Goal: Transaction & Acquisition: Purchase product/service

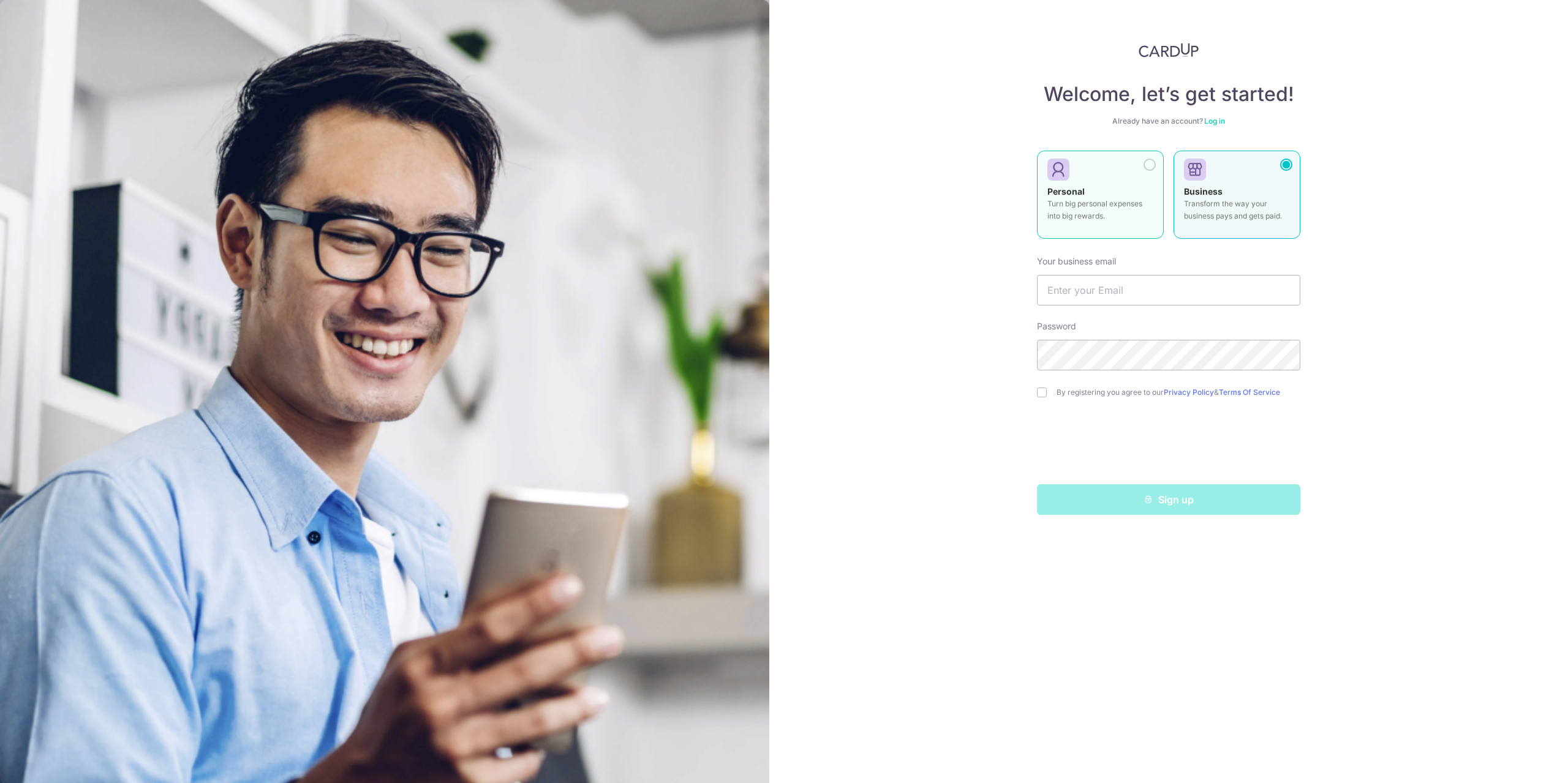
click at [1117, 194] on div "Personal Turn big personal expenses into big rewards." at bounding box center [1100, 207] width 106 height 43
click at [1123, 301] on input "text" at bounding box center [1169, 291] width 263 height 31
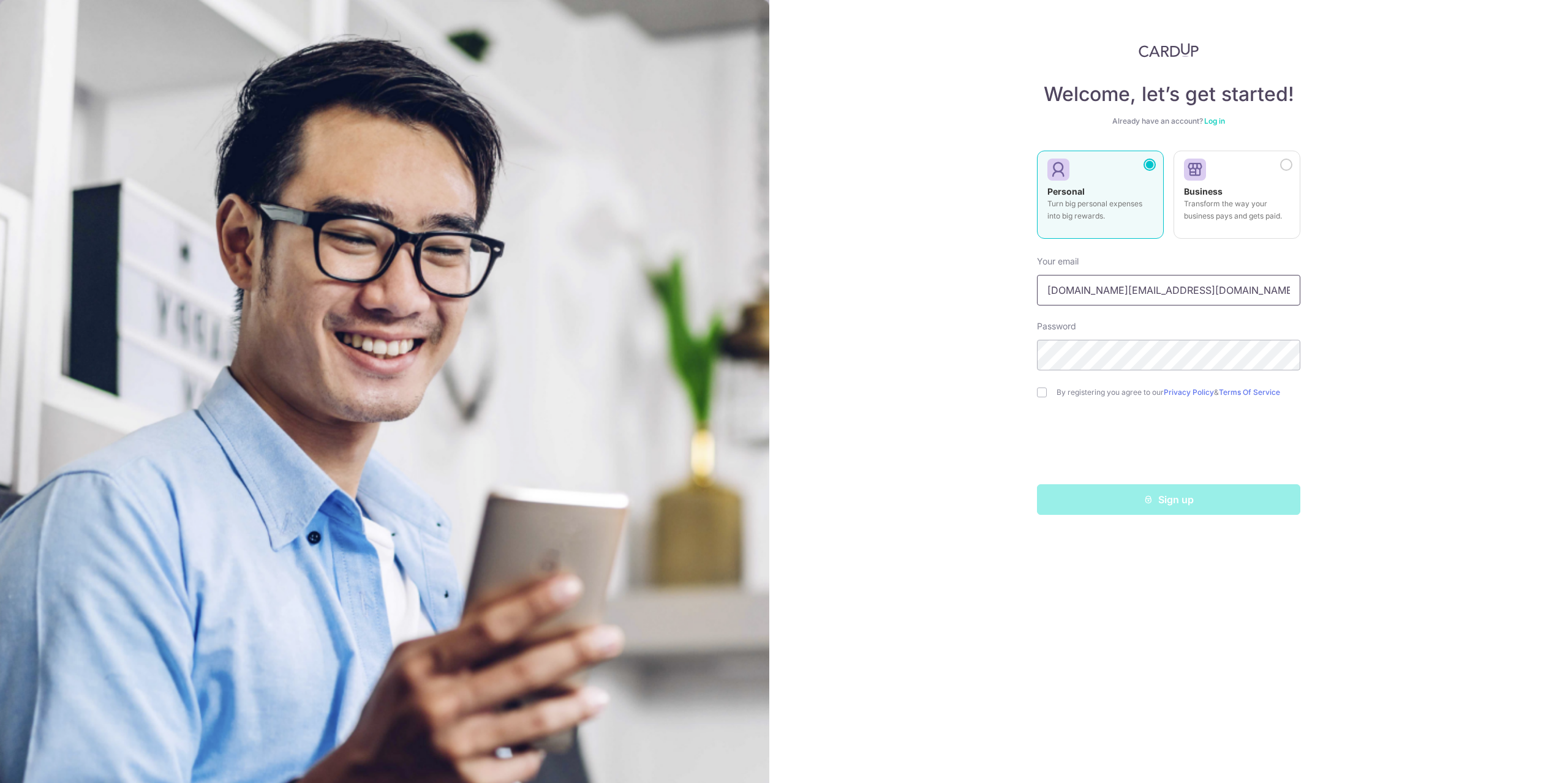
type input "karhui4896.my@gmail.com"
click at [1046, 392] on div "By registering you agree to our Privacy Policy & Terms Of Service" at bounding box center [1169, 392] width 263 height 15
click at [1035, 398] on div "Welcome, let’s get started! Already have an account? Log in Personal Turn big p…" at bounding box center [1169, 392] width 799 height 783
click at [1039, 394] on input "checkbox" at bounding box center [1041, 392] width 9 height 9
checkbox input "true"
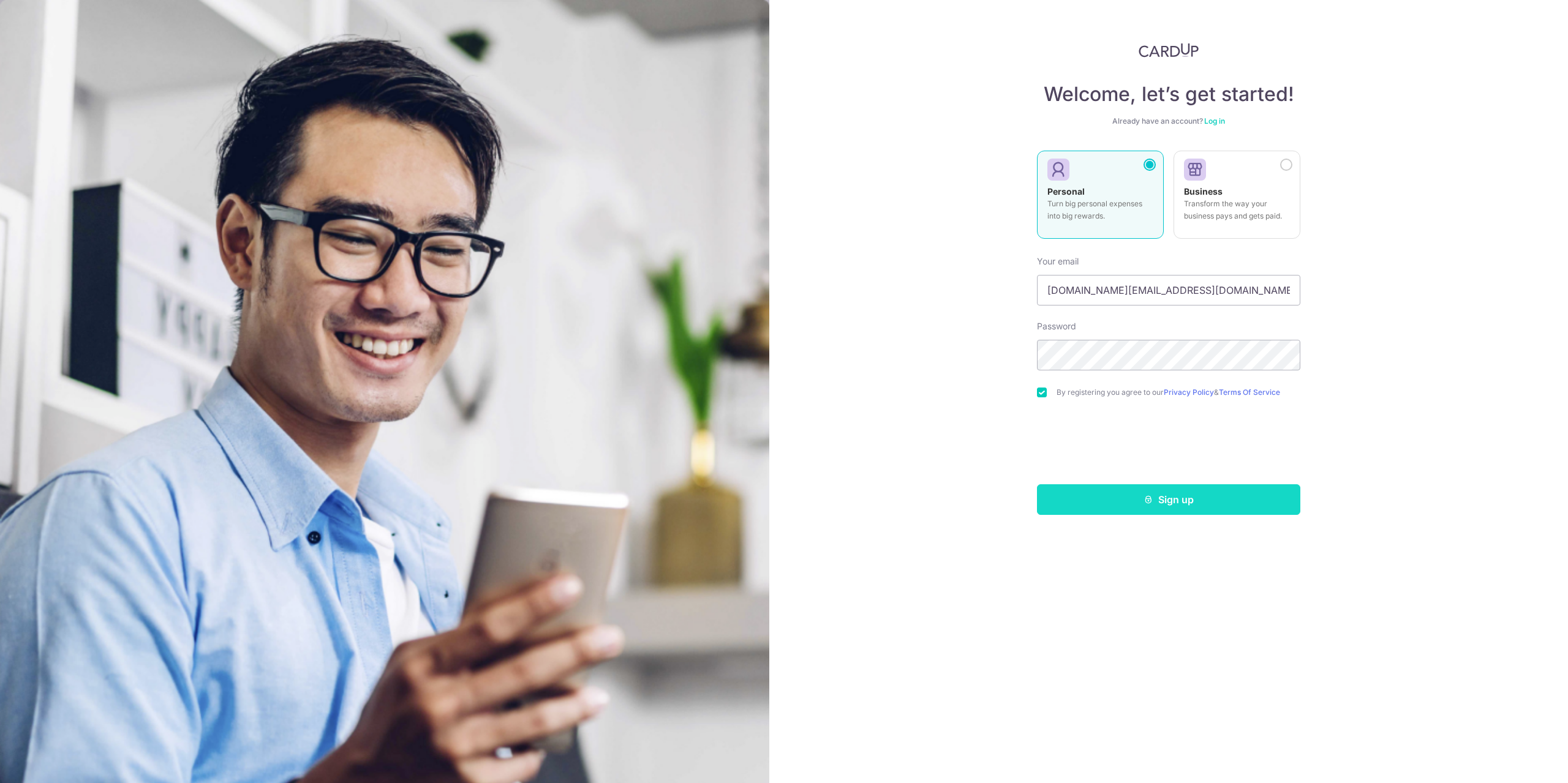
click at [1186, 502] on button "Sign up" at bounding box center [1169, 500] width 263 height 31
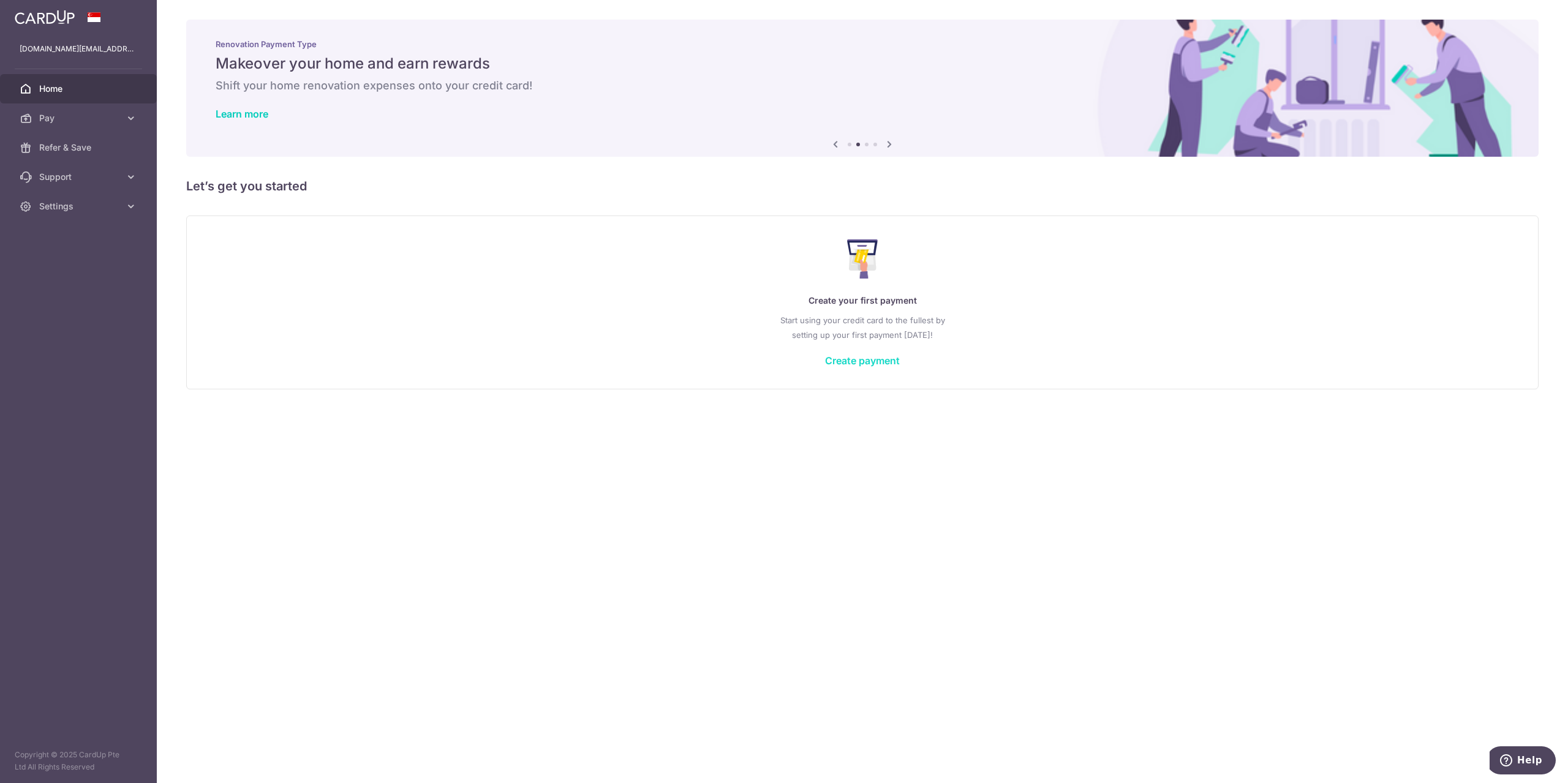
click at [866, 363] on link "Create payment" at bounding box center [862, 361] width 74 height 12
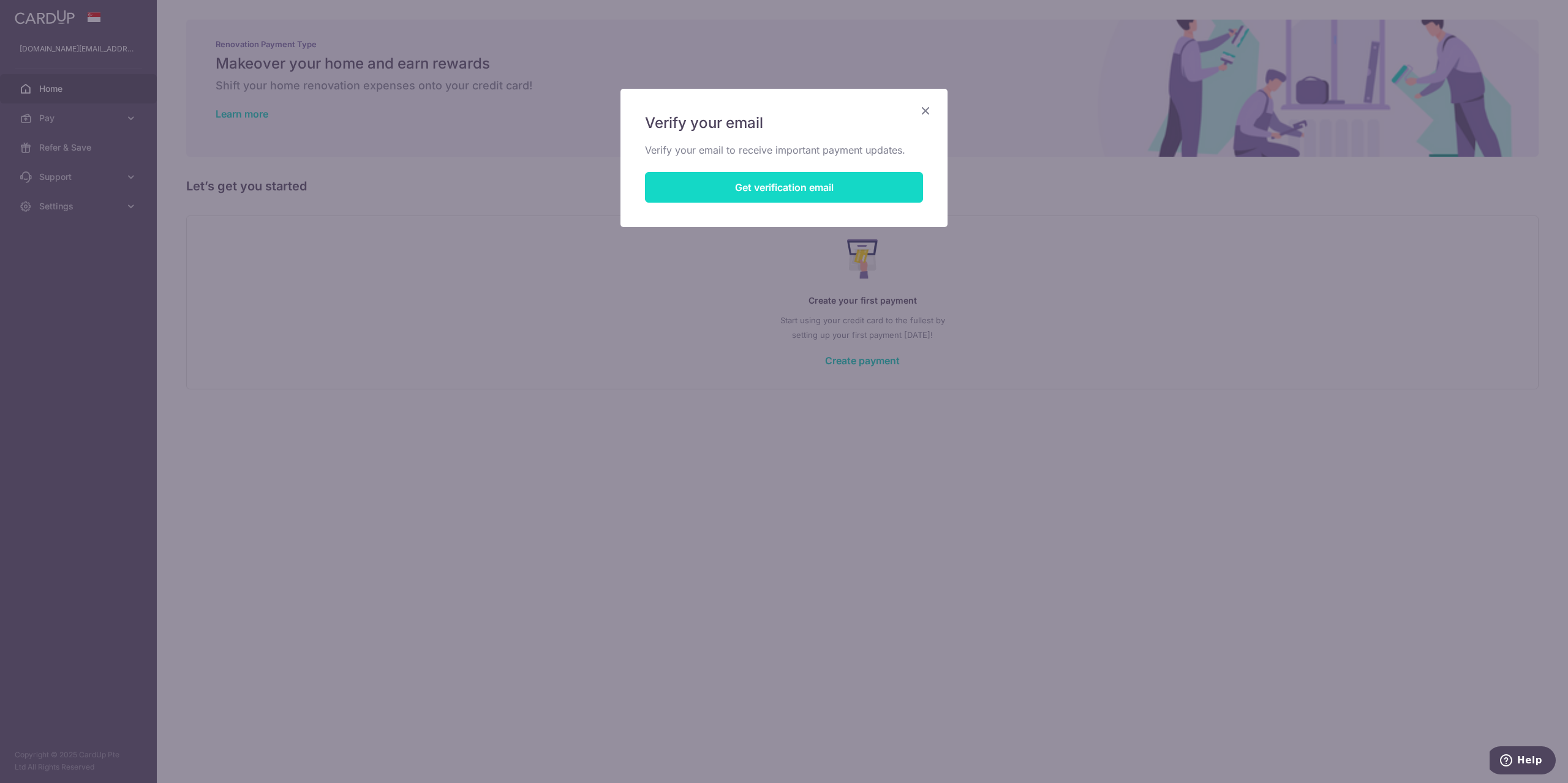
click at [809, 196] on button "Get verification email" at bounding box center [783, 187] width 278 height 31
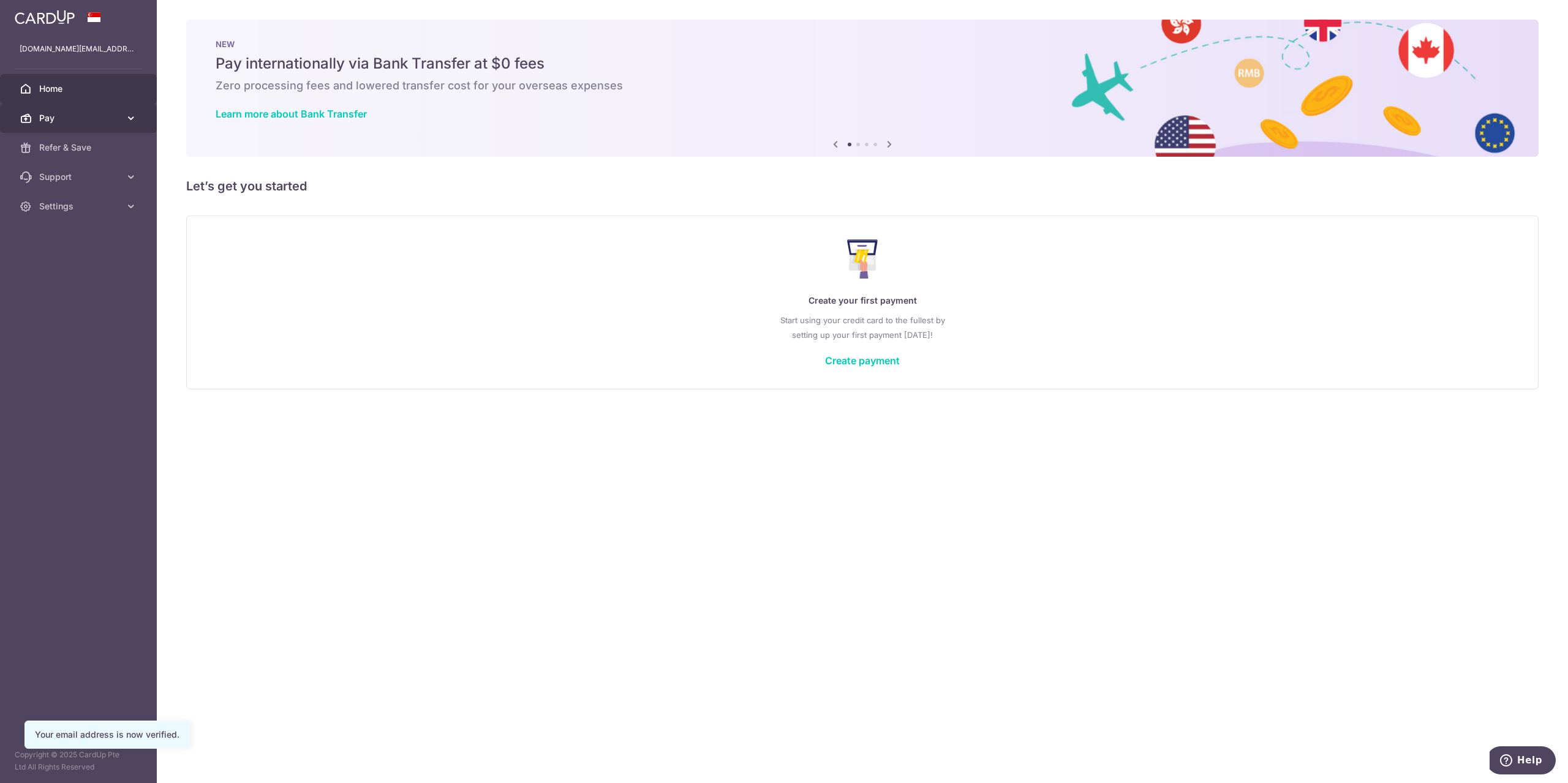
click at [124, 117] on link "Pay" at bounding box center [78, 118] width 156 height 29
click at [80, 146] on span "Payments" at bounding box center [80, 147] width 81 height 12
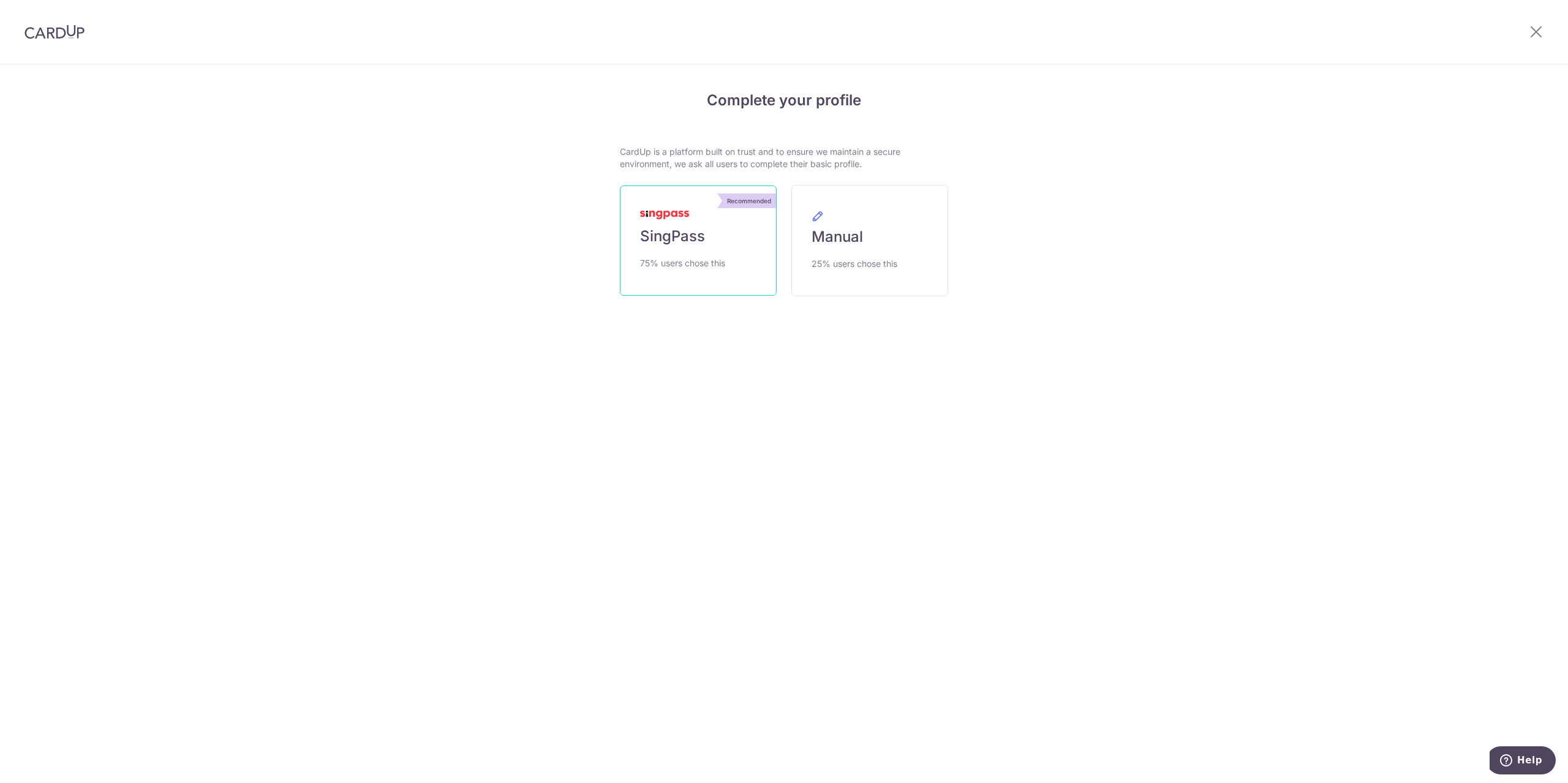
click at [748, 262] on link "Recommended SingPass 75% users chose this" at bounding box center [698, 240] width 156 height 110
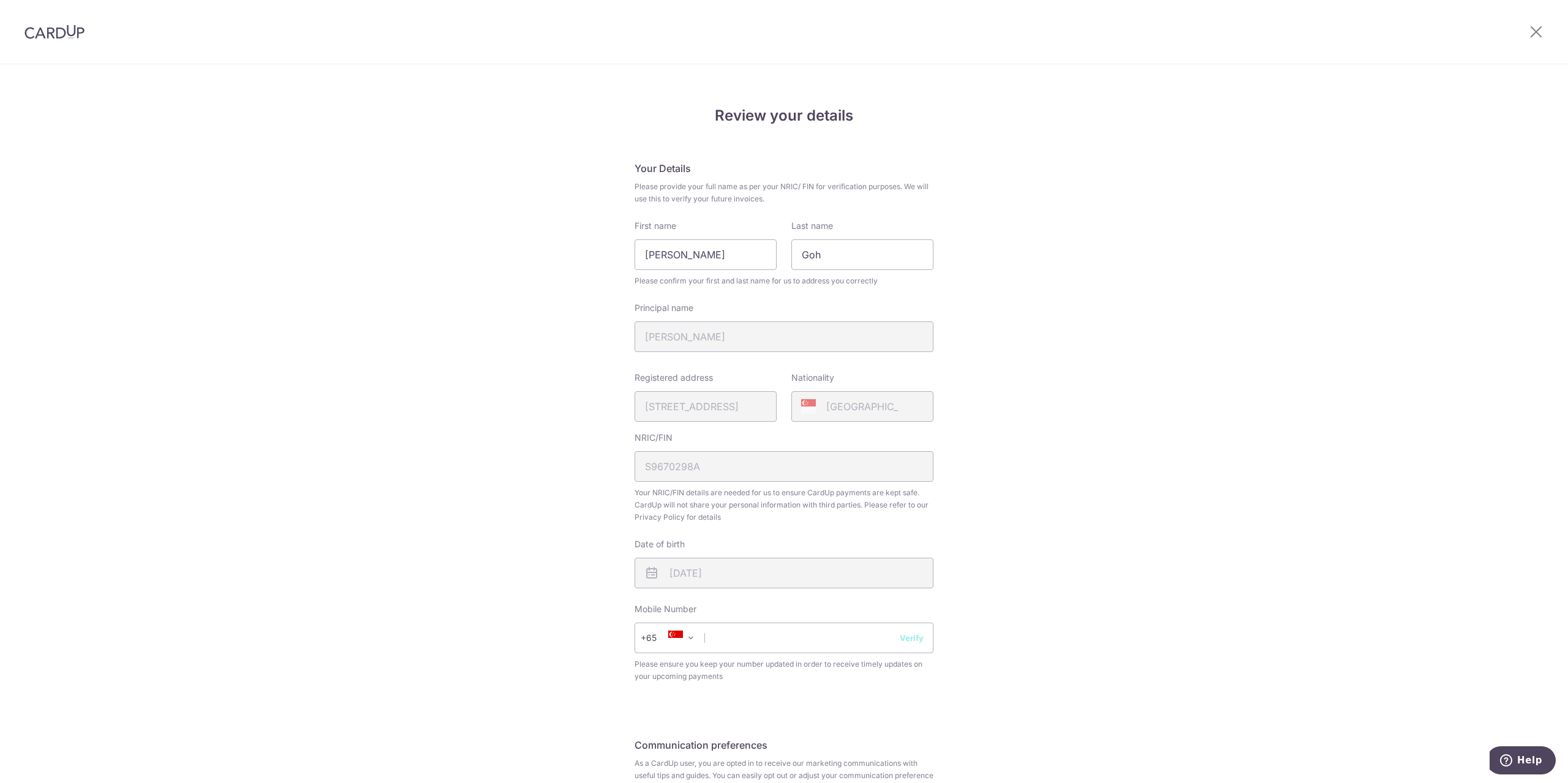
scroll to position [122, 0]
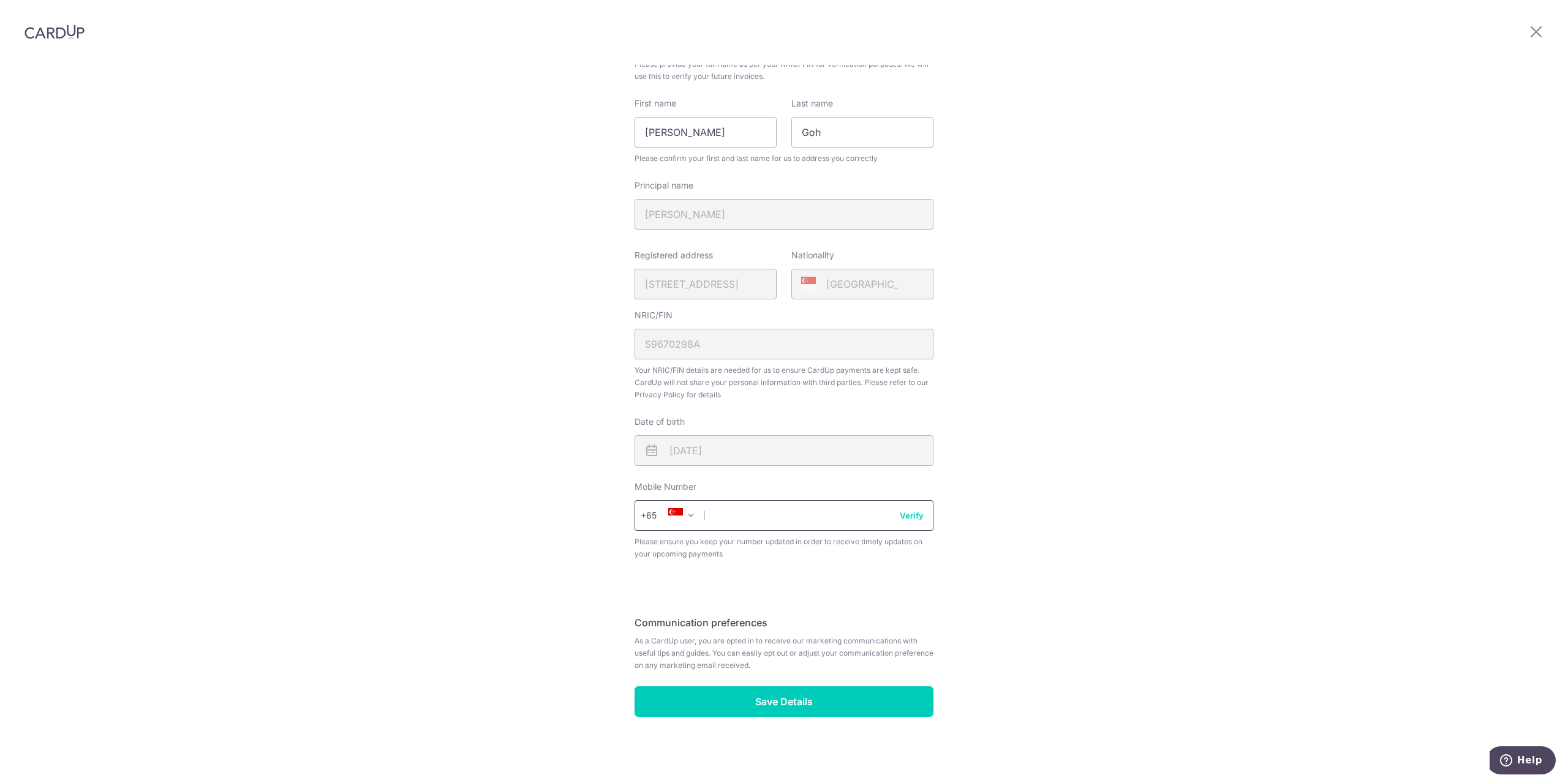
click at [754, 527] on input "text" at bounding box center [784, 515] width 299 height 31
type input "91503477"
click at [911, 512] on button "Verify" at bounding box center [911, 515] width 24 height 12
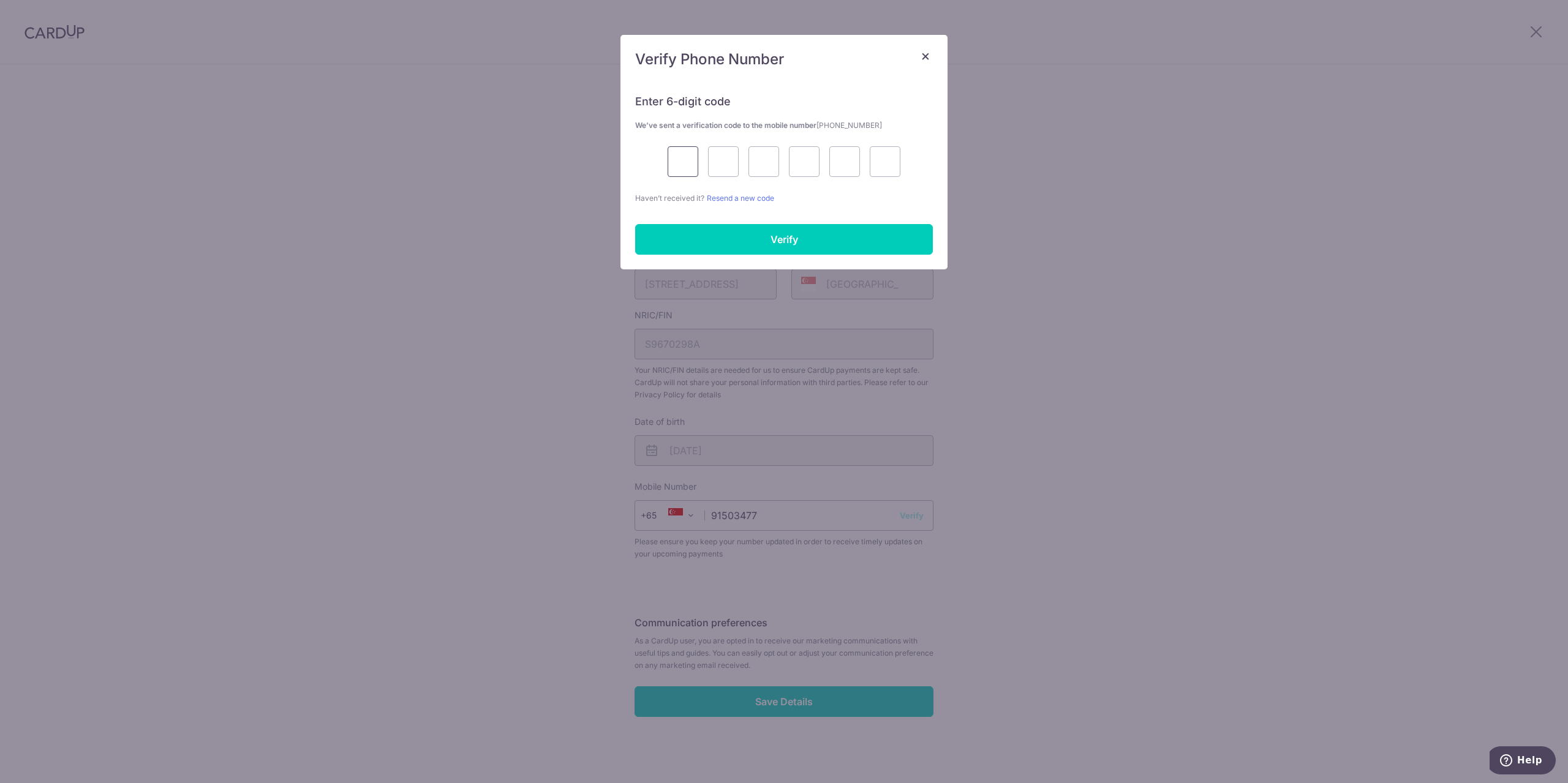
click at [694, 158] on input "text" at bounding box center [683, 162] width 31 height 31
type input "6"
type input "4"
type input "3"
type input "5"
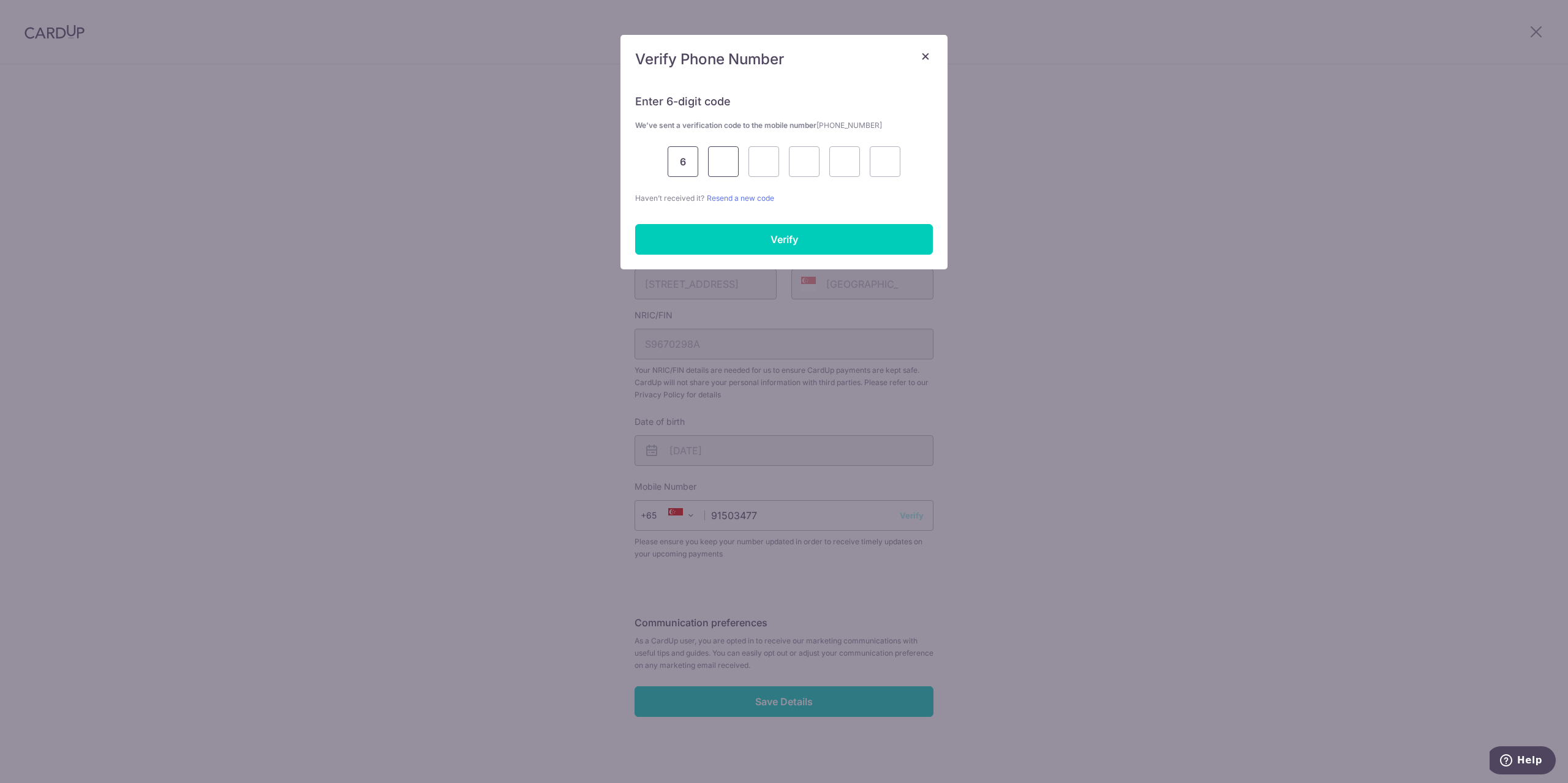
type input "4"
type input "3"
type input "0"
type input "5"
type input "9"
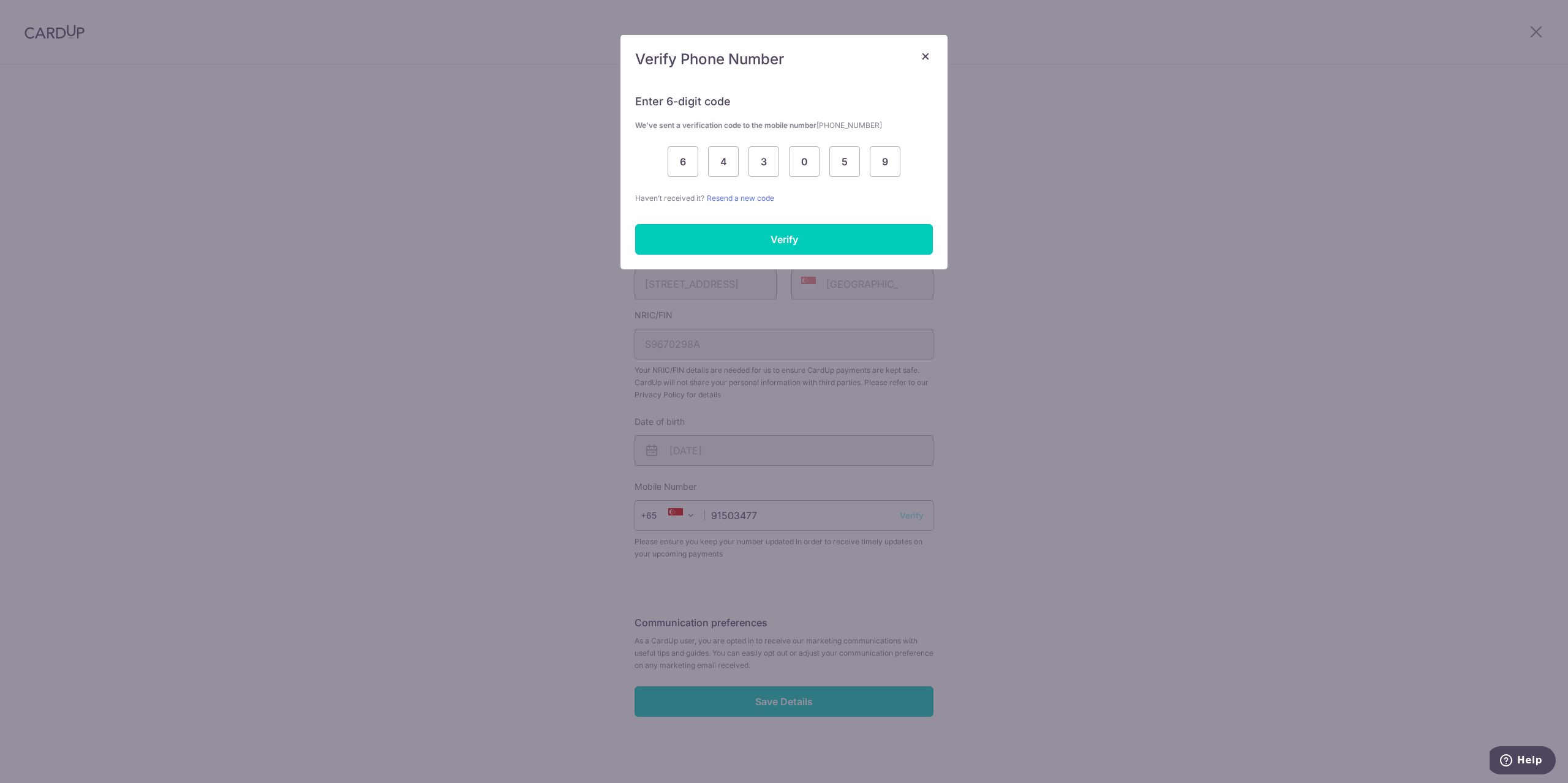
click at [765, 223] on div "Enter 6-digit code We’ve sent a verification code to the mobile number +6591503…" at bounding box center [784, 174] width 327 height 190
click at [768, 237] on input "Verify" at bounding box center [784, 239] width 298 height 31
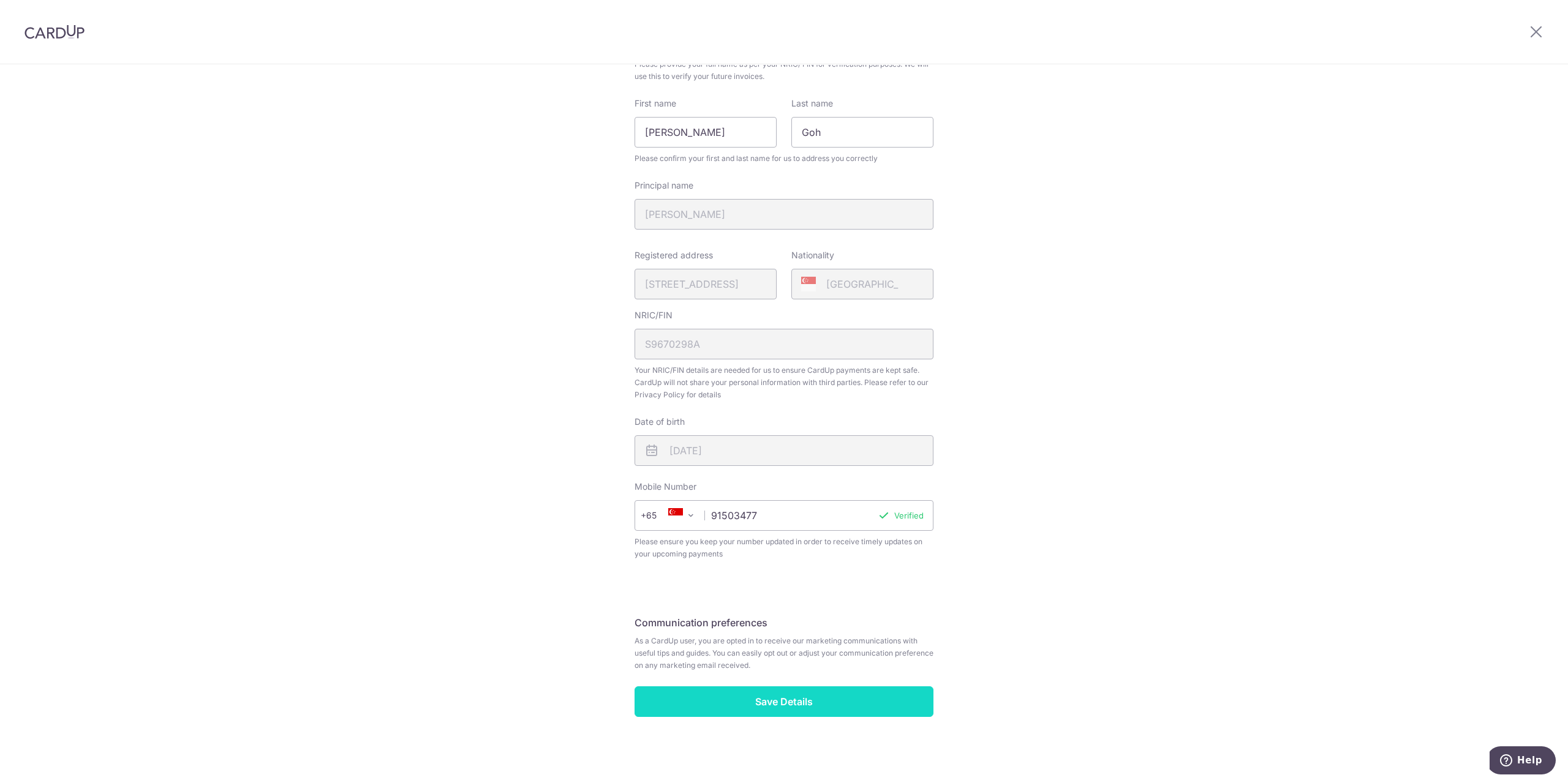
click at [747, 703] on input "Save Details" at bounding box center [784, 702] width 299 height 31
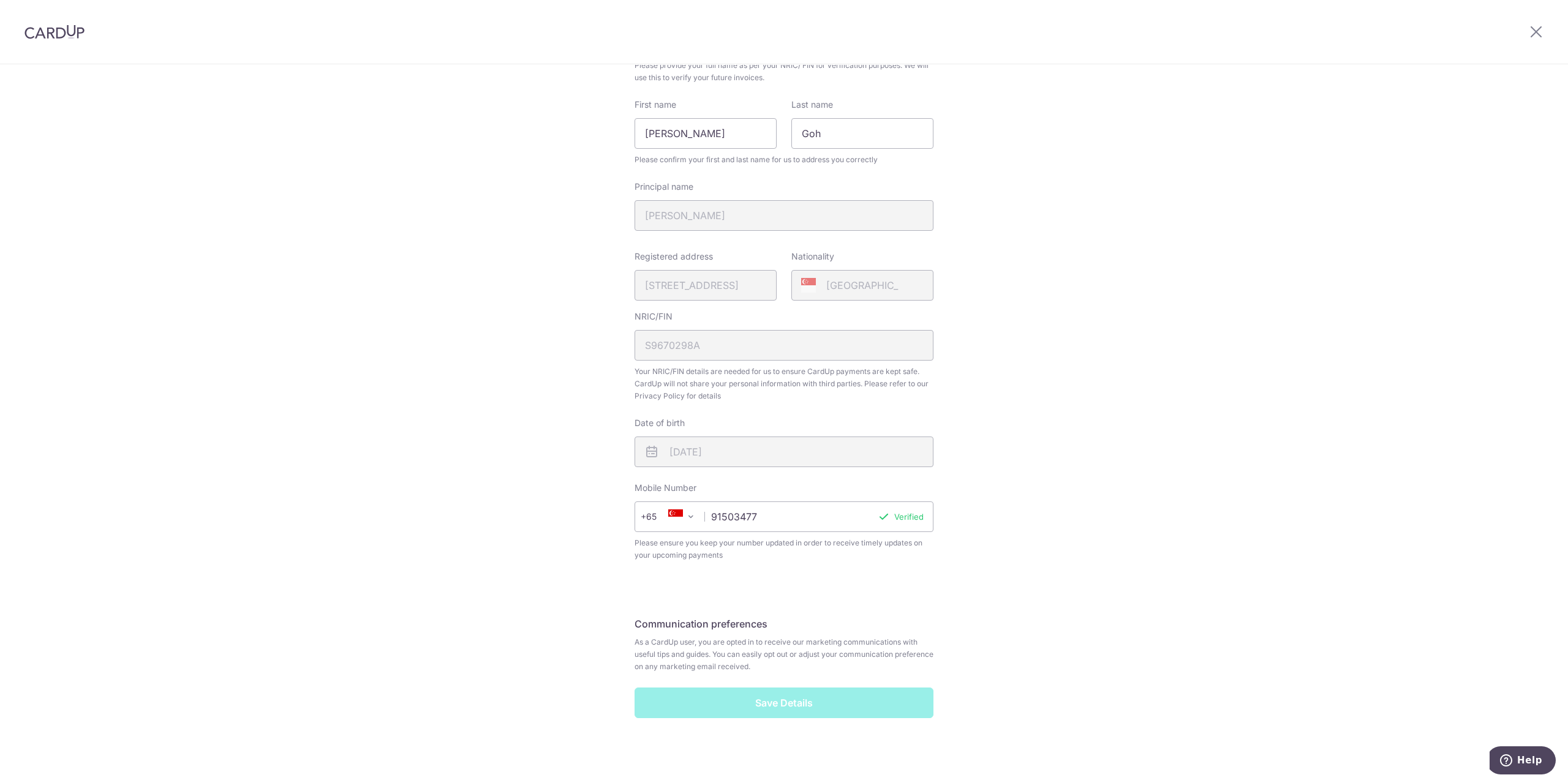
scroll to position [124, 0]
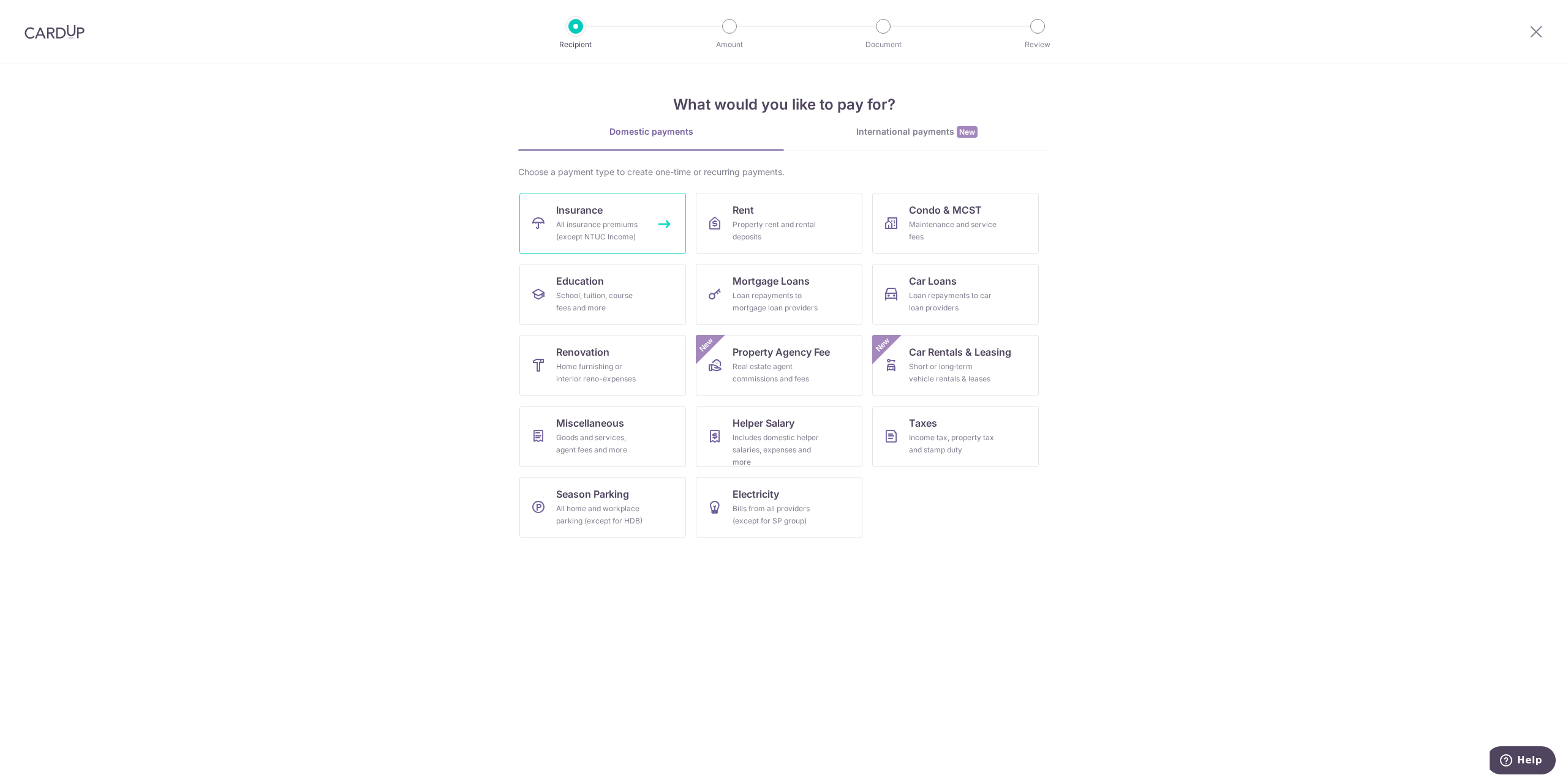
click at [611, 236] on div "All insurance premiums (except NTUC Income)" at bounding box center [599, 231] width 88 height 25
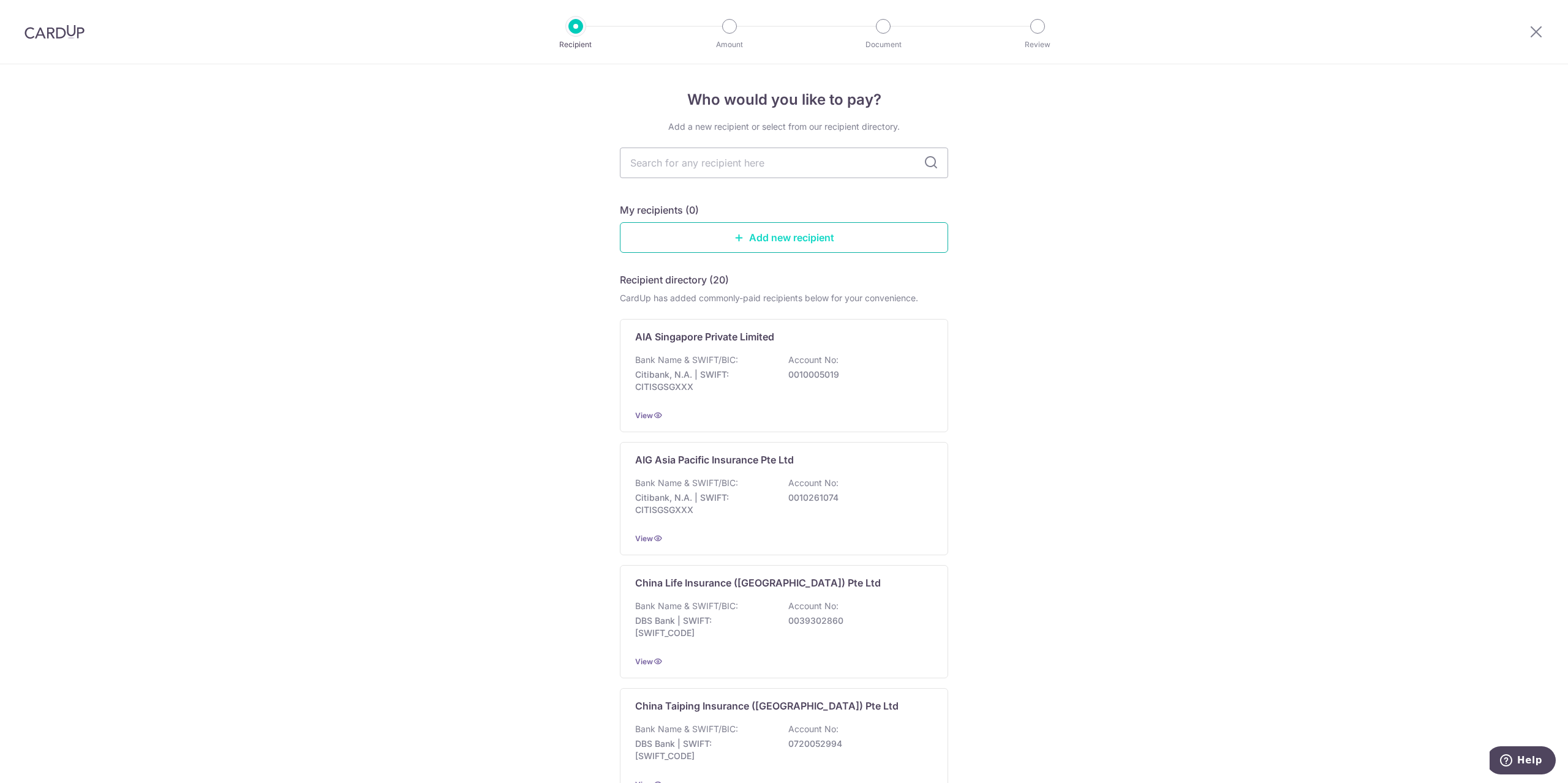
click at [782, 231] on link "Add new recipient" at bounding box center [784, 238] width 328 height 31
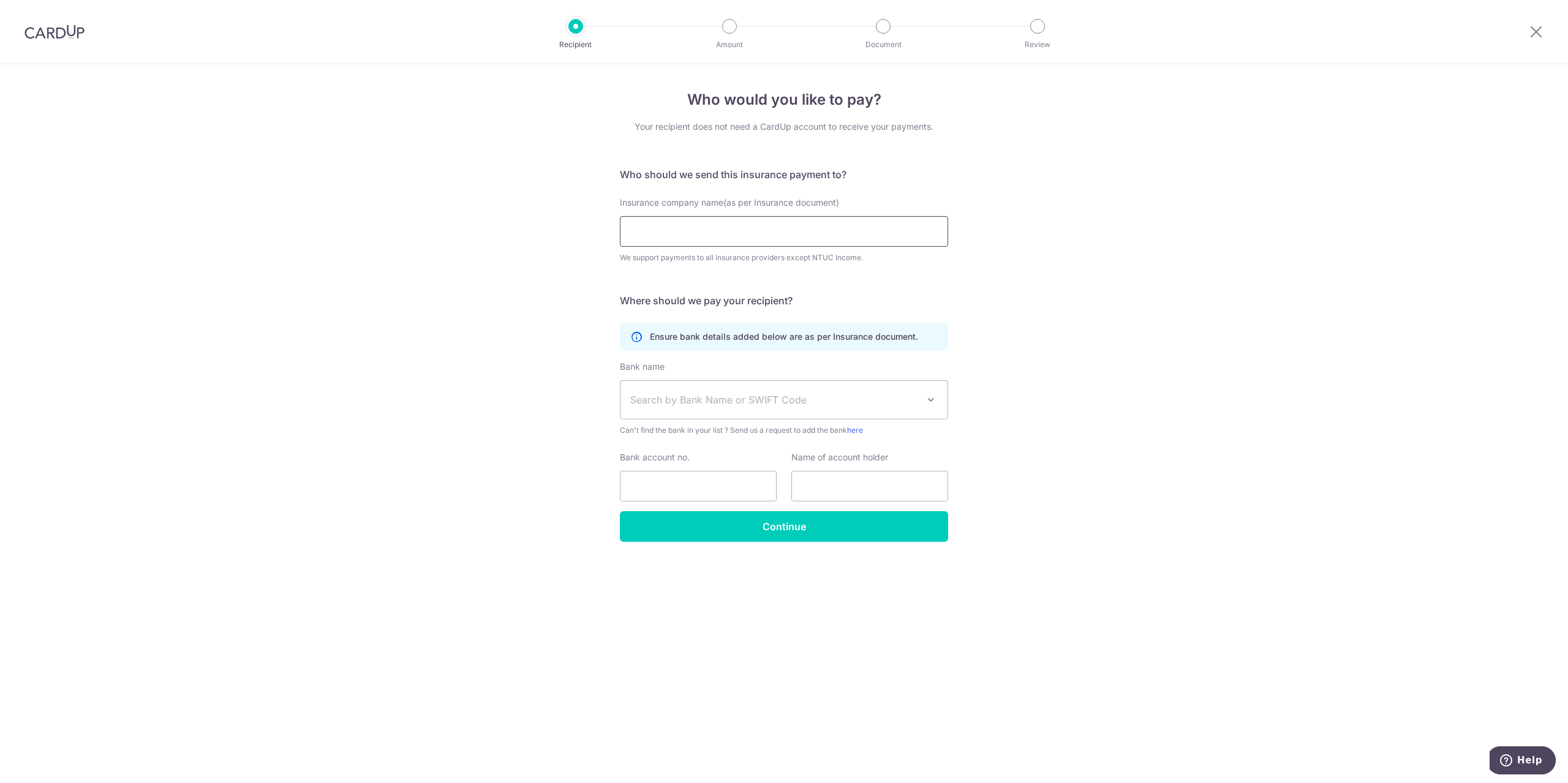
click at [747, 229] on input "Insurance company name(as per Insurance document)" at bounding box center [784, 232] width 328 height 31
click at [769, 404] on span "Search by Bank Name or SWIFT Code" at bounding box center [774, 399] width 288 height 15
click at [770, 404] on span "Search by Bank Name or SWIFT Code" at bounding box center [774, 399] width 288 height 15
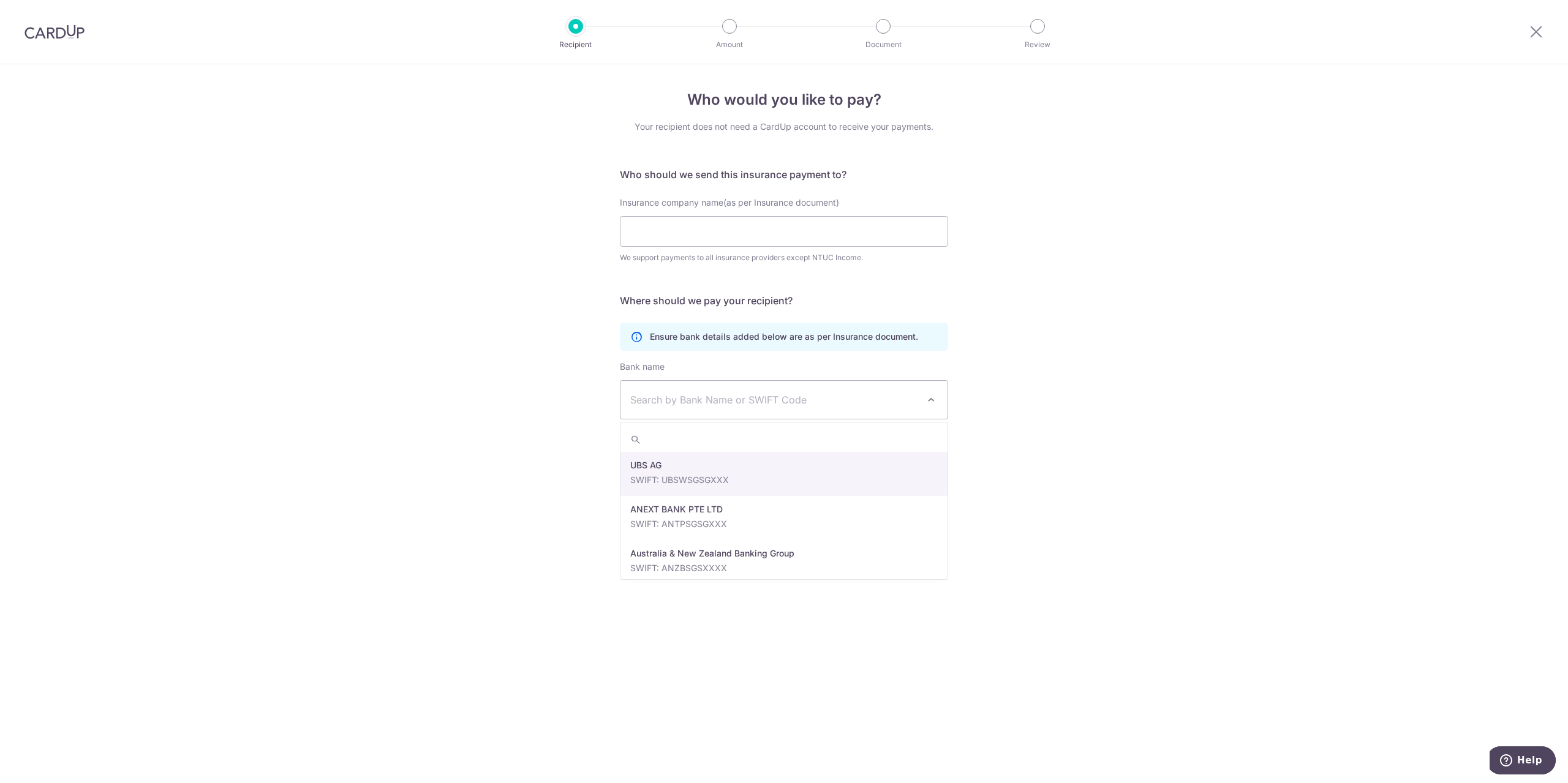
click at [715, 390] on span "Search by Bank Name or SWIFT Code" at bounding box center [784, 400] width 327 height 38
click at [516, 428] on div "Who would you like to pay? Your recipient does not need a CardUp account to rec…" at bounding box center [784, 423] width 1568 height 719
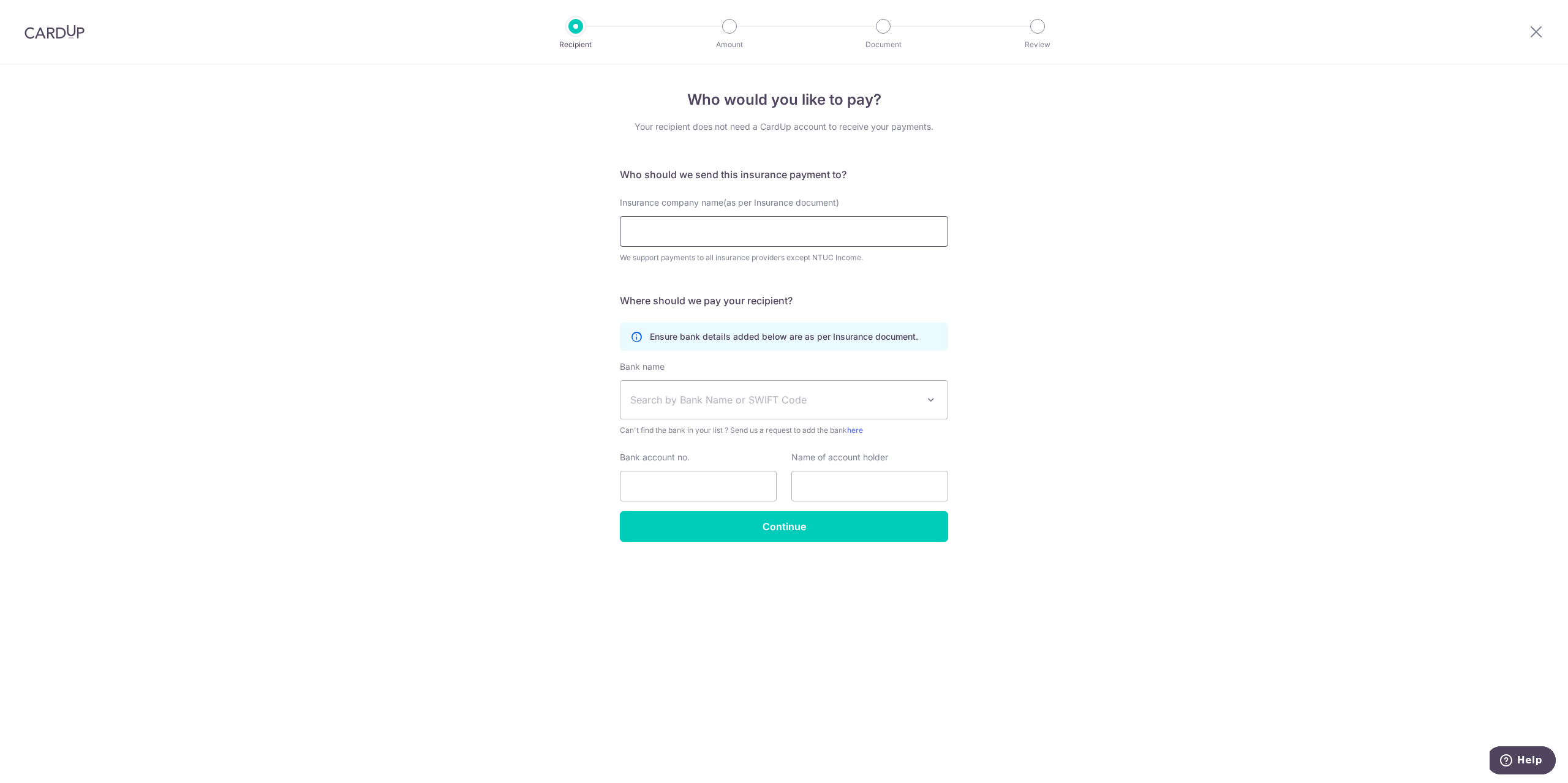
click at [757, 226] on input "Insurance company name(as per Insurance document)" at bounding box center [784, 232] width 328 height 31
click at [678, 220] on input "Insurance company name(as per Insurance document)" at bounding box center [784, 232] width 328 height 31
paste input "Manulife Singapore Pte Ltd"
type input "Manulife Singapore Pte Ltd"
drag, startPoint x: 509, startPoint y: 359, endPoint x: 530, endPoint y: 360, distance: 21.0
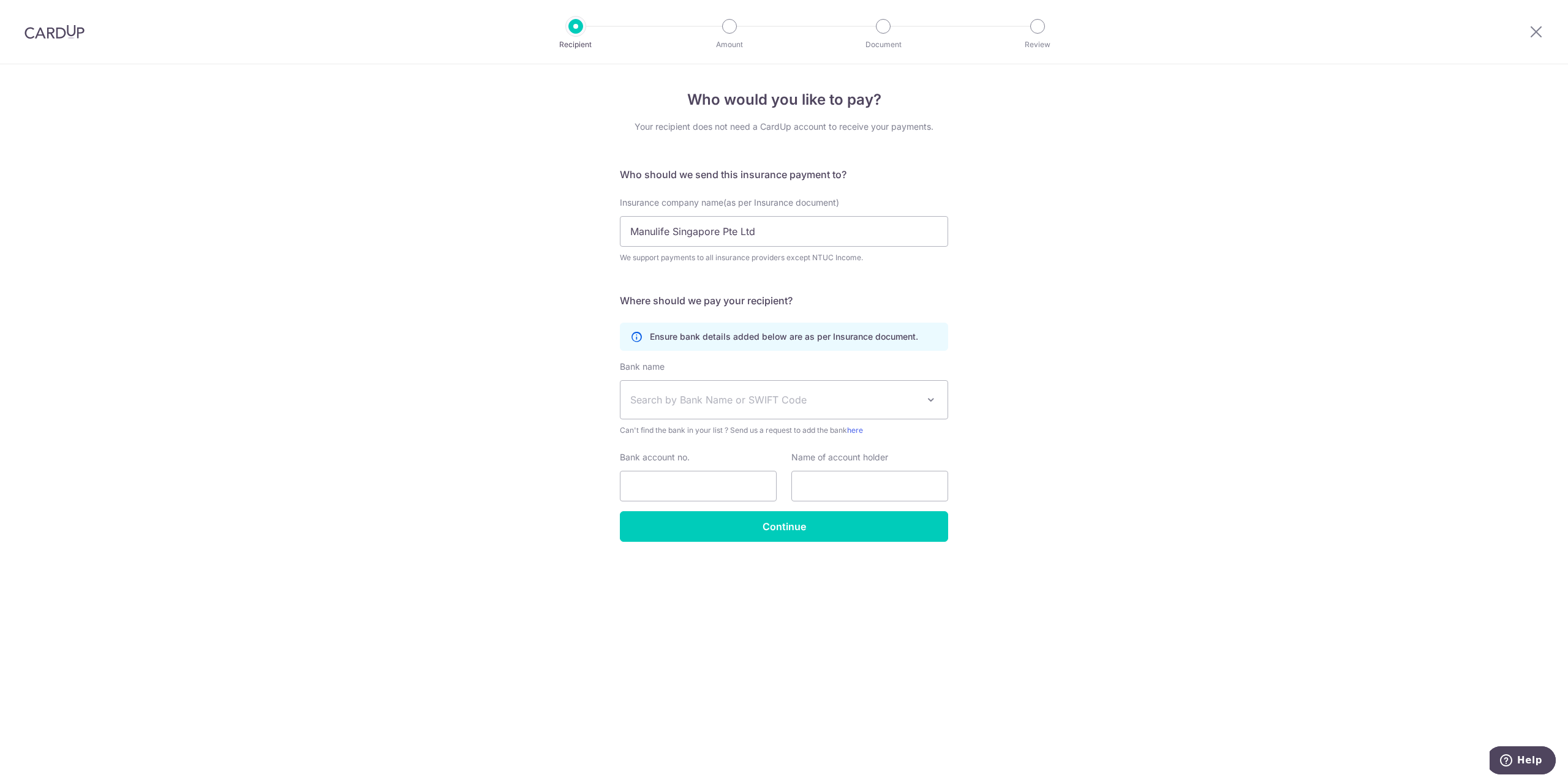
click at [513, 359] on div "Who would you like to pay? Your recipient does not need a CardUp account to rec…" at bounding box center [784, 423] width 1568 height 719
click at [698, 391] on span "Search by Bank Name or SWIFT Code" at bounding box center [784, 400] width 327 height 38
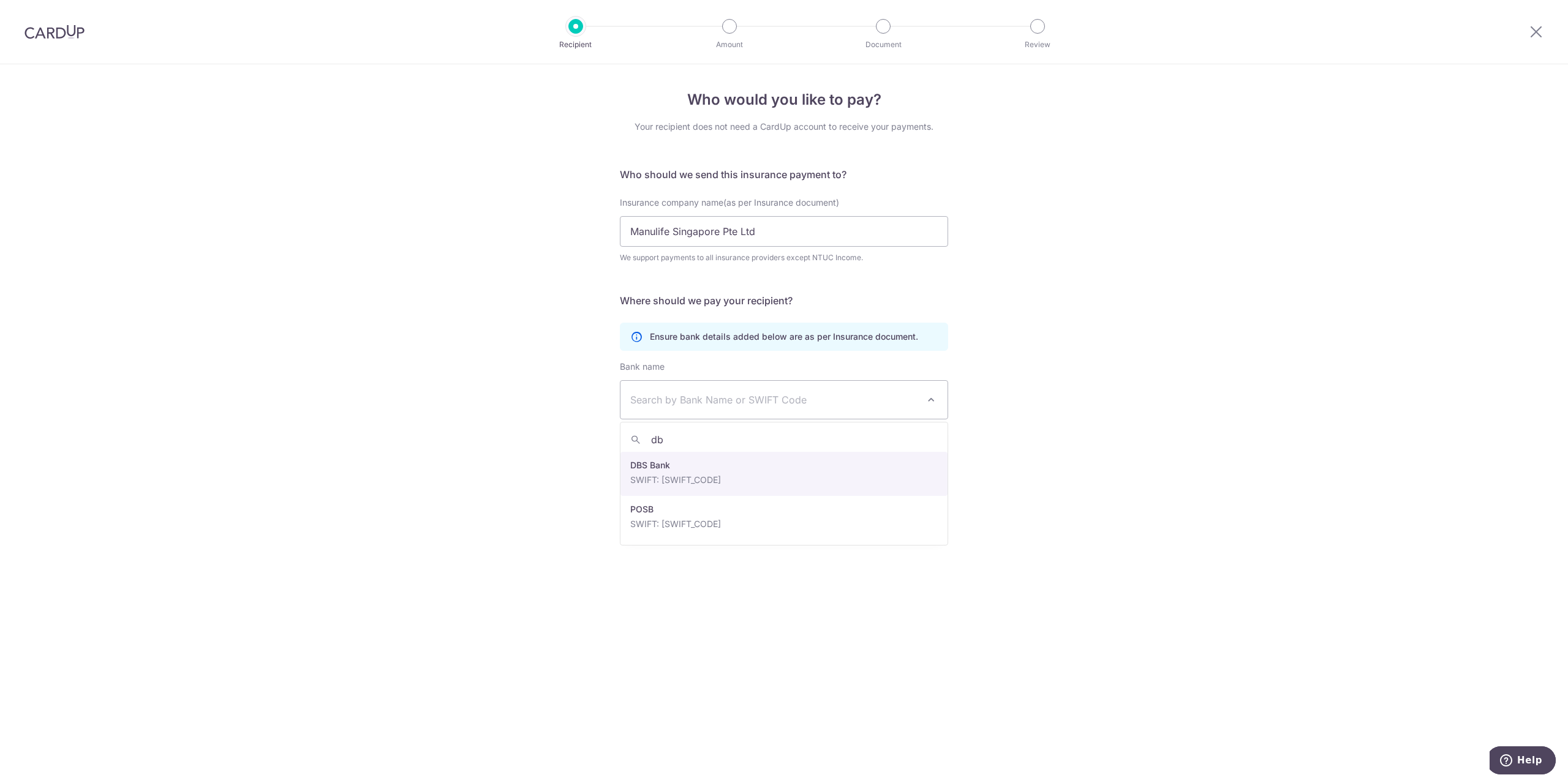
type input "db"
select select "6"
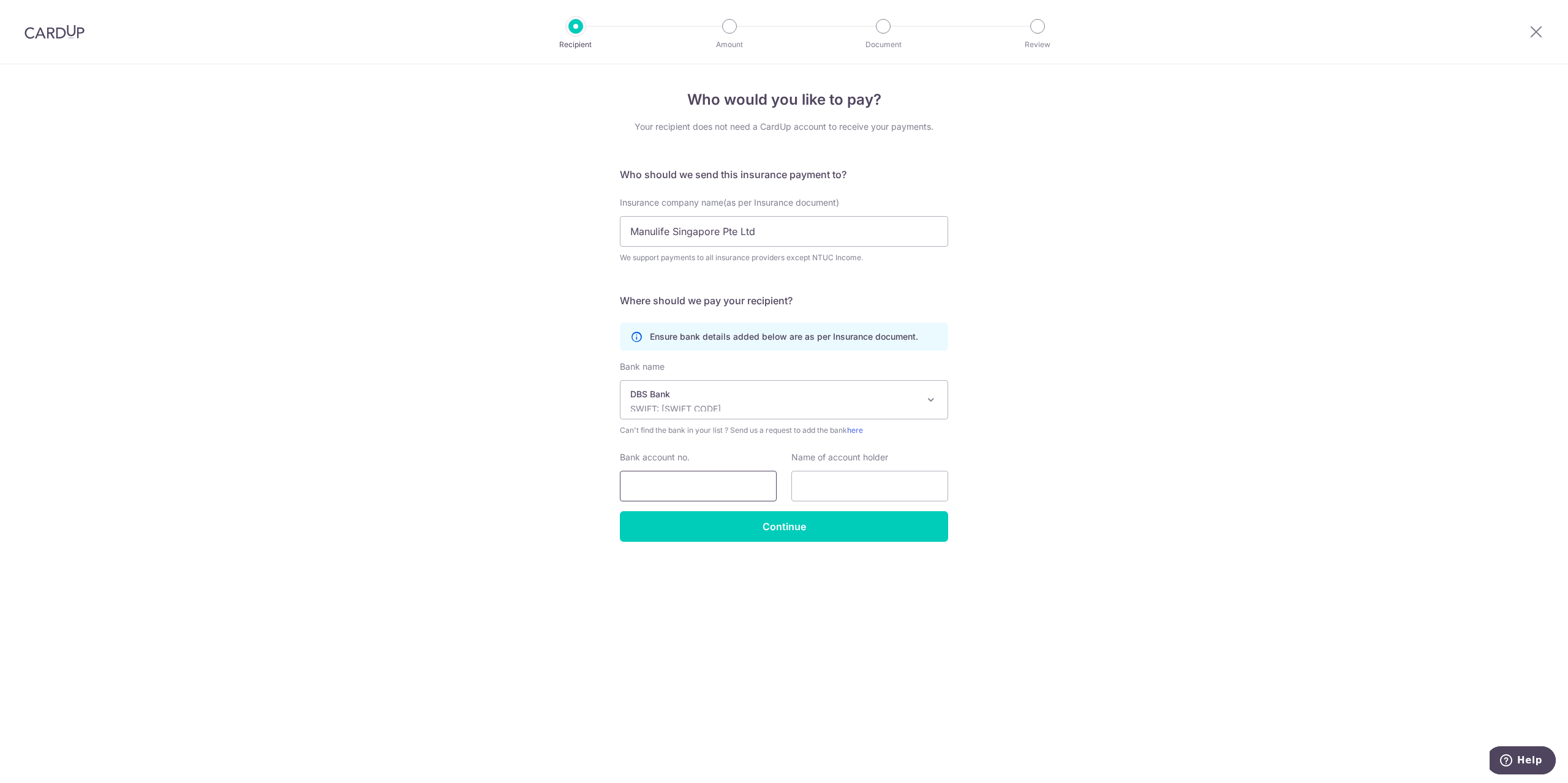
click at [736, 486] on input "Bank account no." at bounding box center [698, 486] width 156 height 31
click at [673, 488] on input "Bank account no." at bounding box center [698, 486] width 156 height 31
type input "24477847"
click at [860, 485] on input "text" at bounding box center [869, 486] width 156 height 31
click at [834, 486] on input "text" at bounding box center [869, 486] width 156 height 31
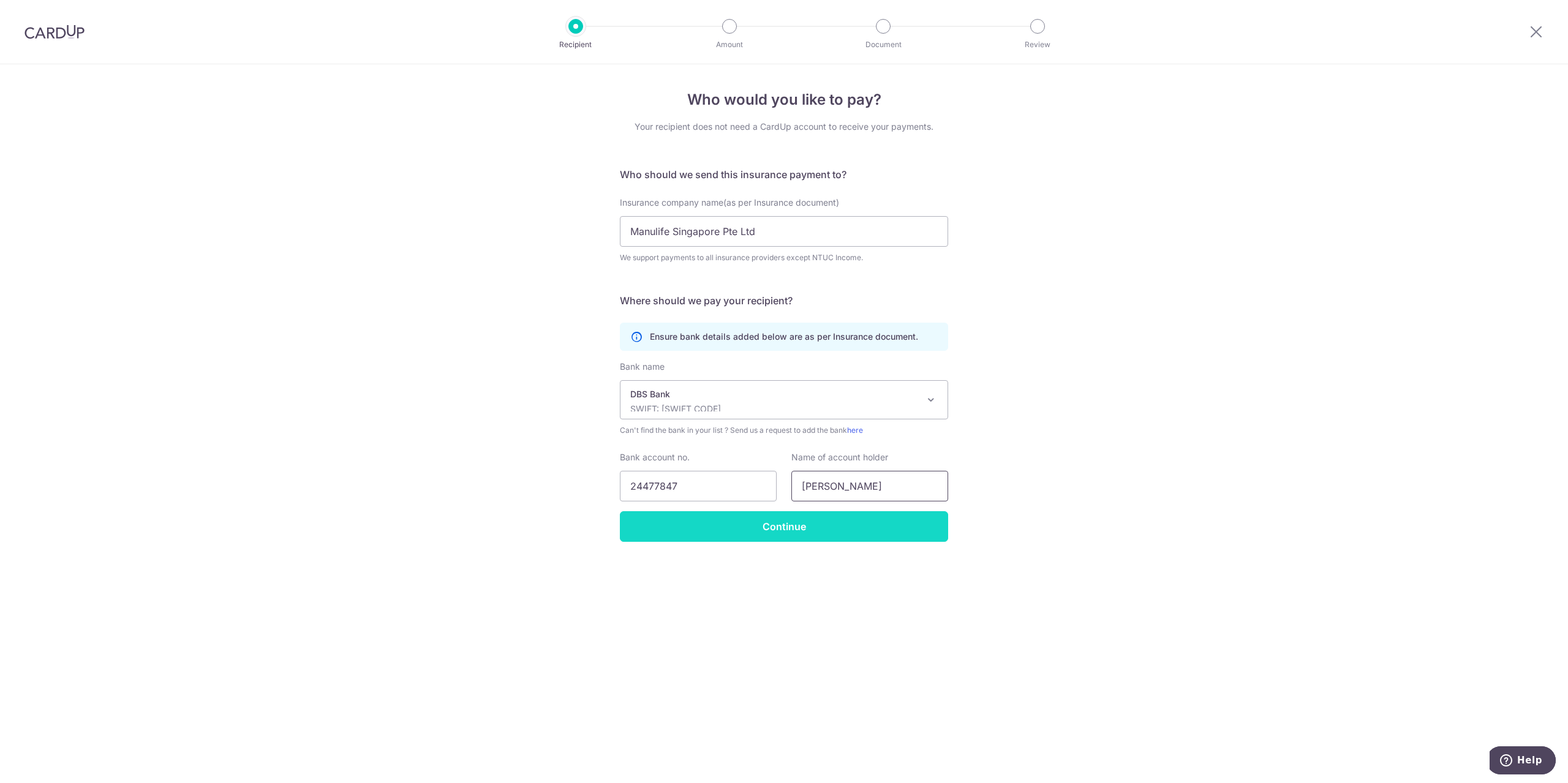
type input "GOH KAR HUI"
click at [781, 528] on input "Continue" at bounding box center [784, 527] width 328 height 31
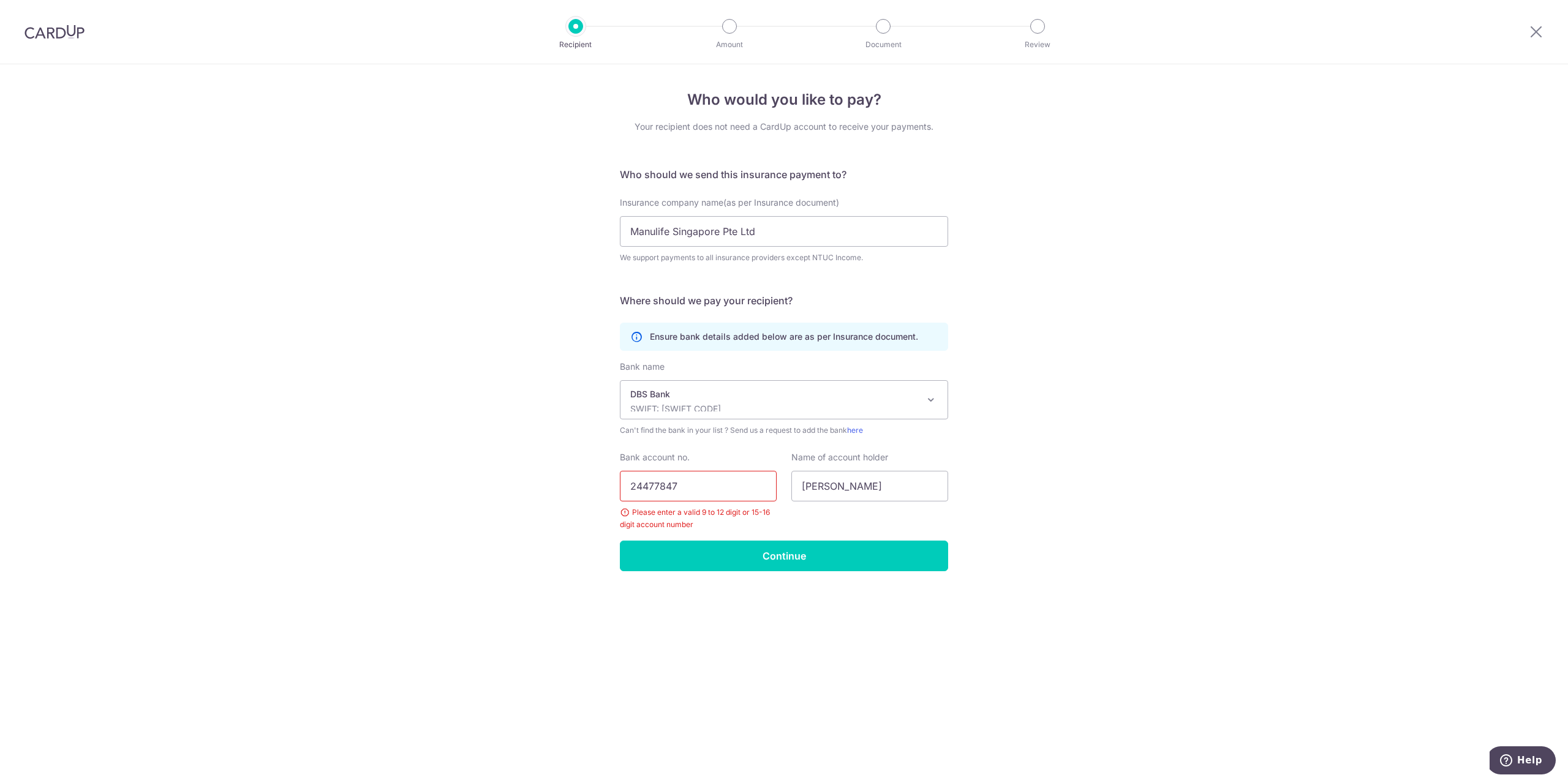
click at [716, 489] on input "24477847" at bounding box center [698, 486] width 156 height 31
type input "244778470"
click at [881, 486] on input "GOH KAR HUI" at bounding box center [869, 486] width 156 height 31
click at [787, 550] on input "Continue" at bounding box center [784, 556] width 328 height 31
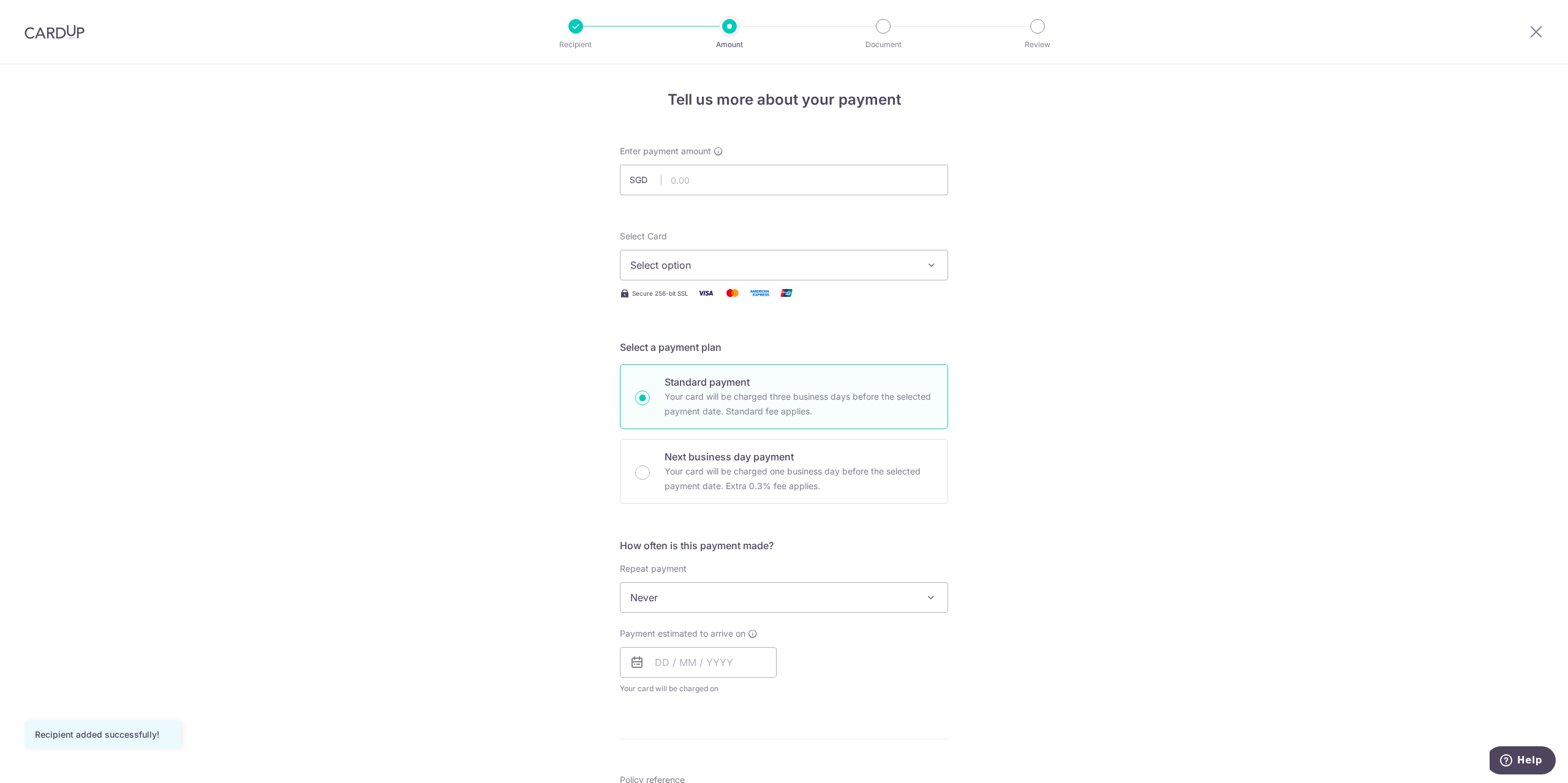
click at [708, 264] on span "Select option" at bounding box center [773, 265] width 286 height 15
click at [722, 295] on span "Add credit card" at bounding box center [795, 299] width 286 height 12
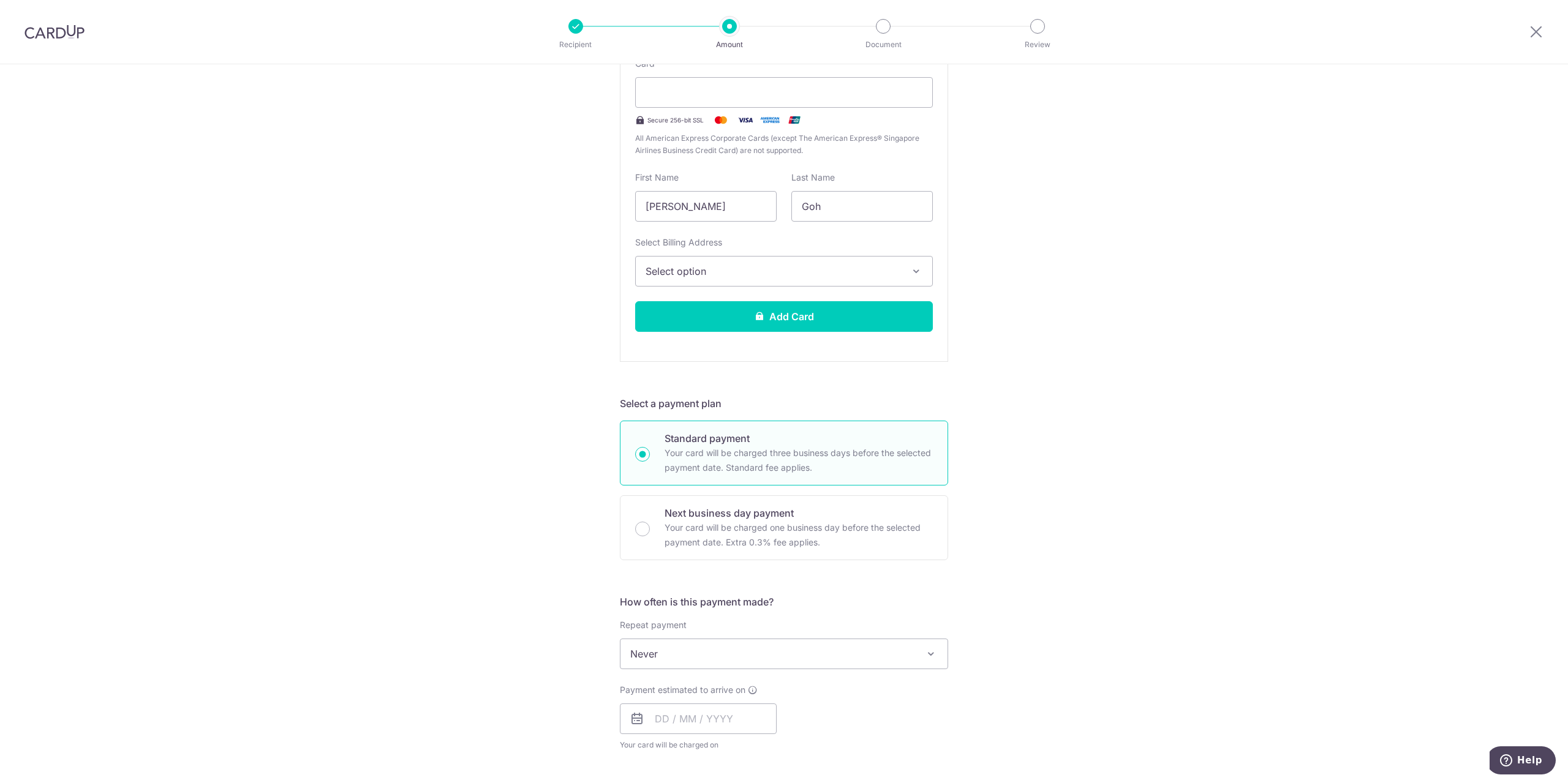
scroll to position [306, 0]
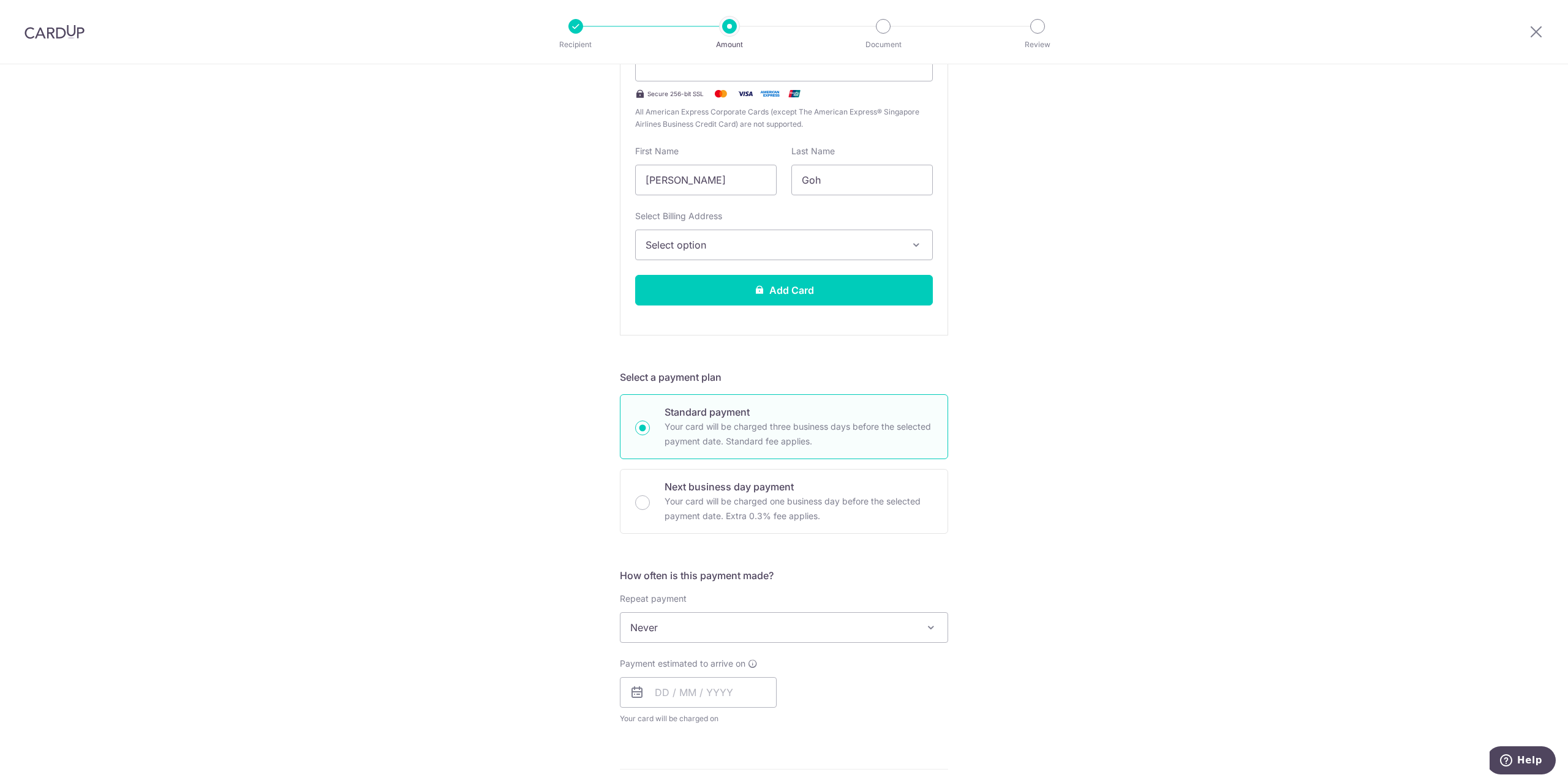
click at [756, 440] on p "Your card will be charged three business days before the selected payment date.…" at bounding box center [799, 434] width 268 height 29
click at [650, 435] on input "Standard payment Your card will be charged three business days before the selec…" at bounding box center [642, 427] width 15 height 15
radio input "true"
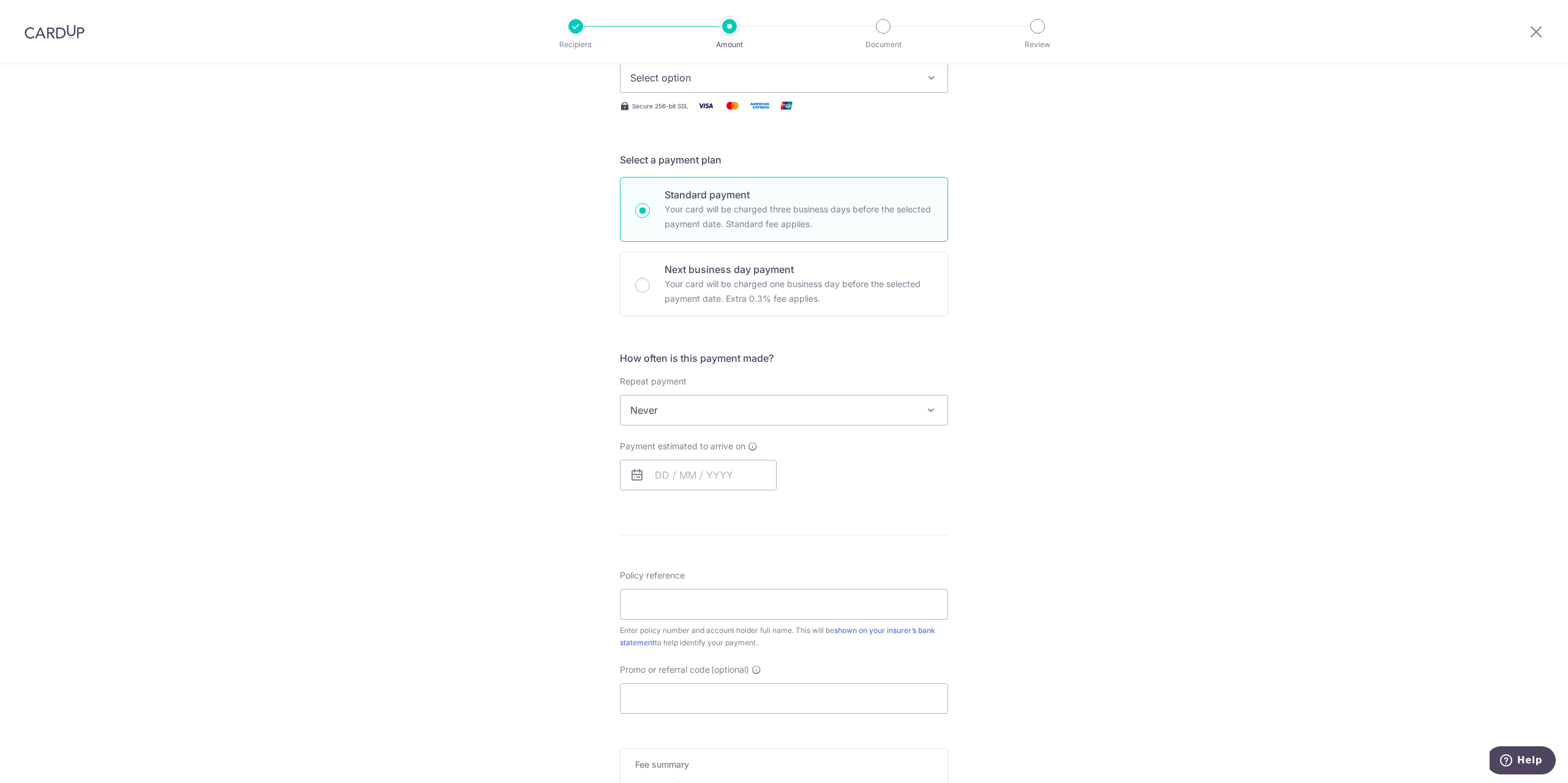
scroll to position [184, 0]
click at [780, 406] on span "Never" at bounding box center [784, 414] width 327 height 29
select select "3"
click at [1046, 496] on div "Tell us more about your payment Enter payment amount SGD Recipient added succes…" at bounding box center [784, 424] width 1568 height 1088
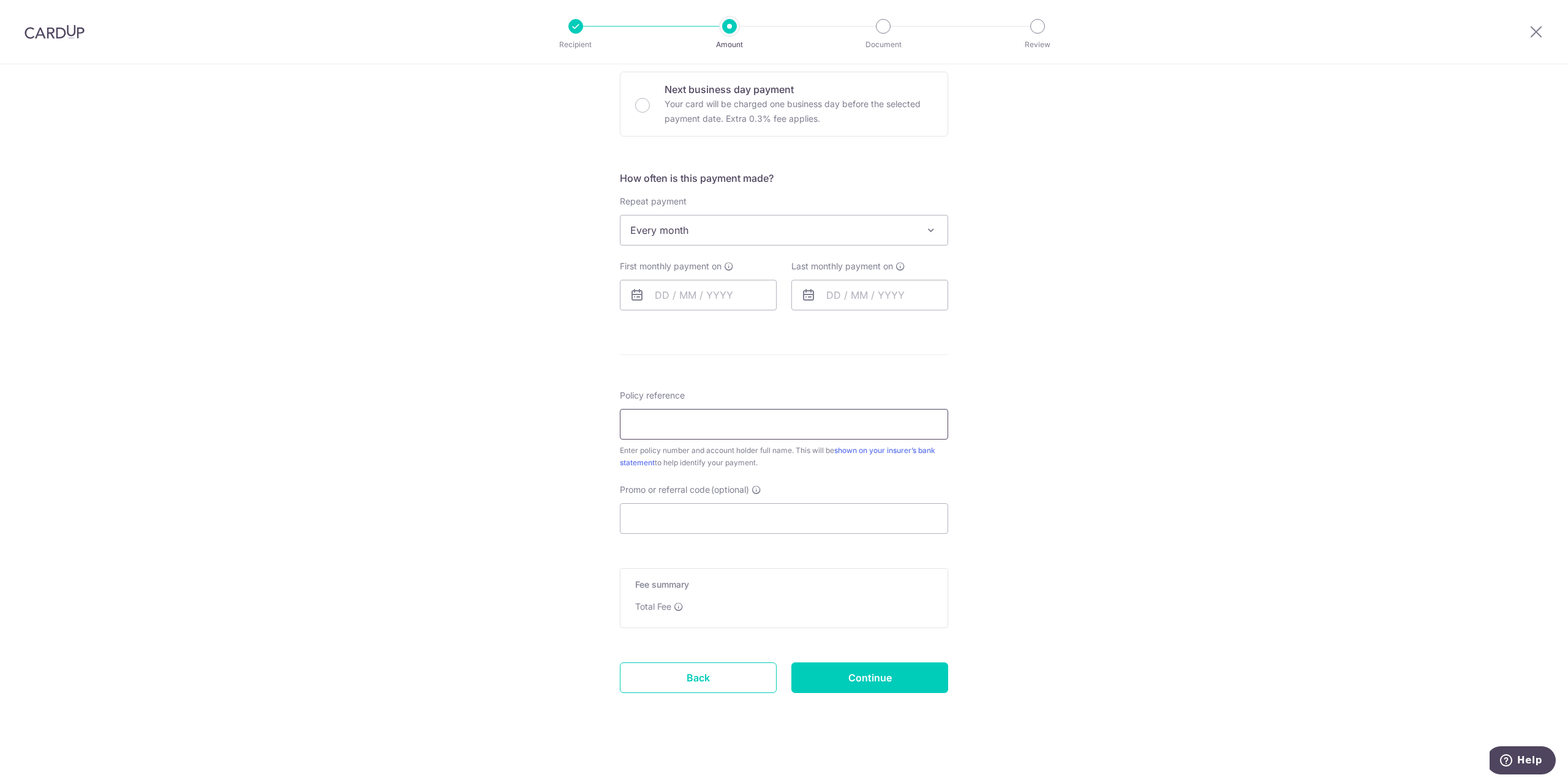
scroll to position [369, 0]
click at [744, 413] on input "Policy reference" at bounding box center [784, 422] width 328 height 31
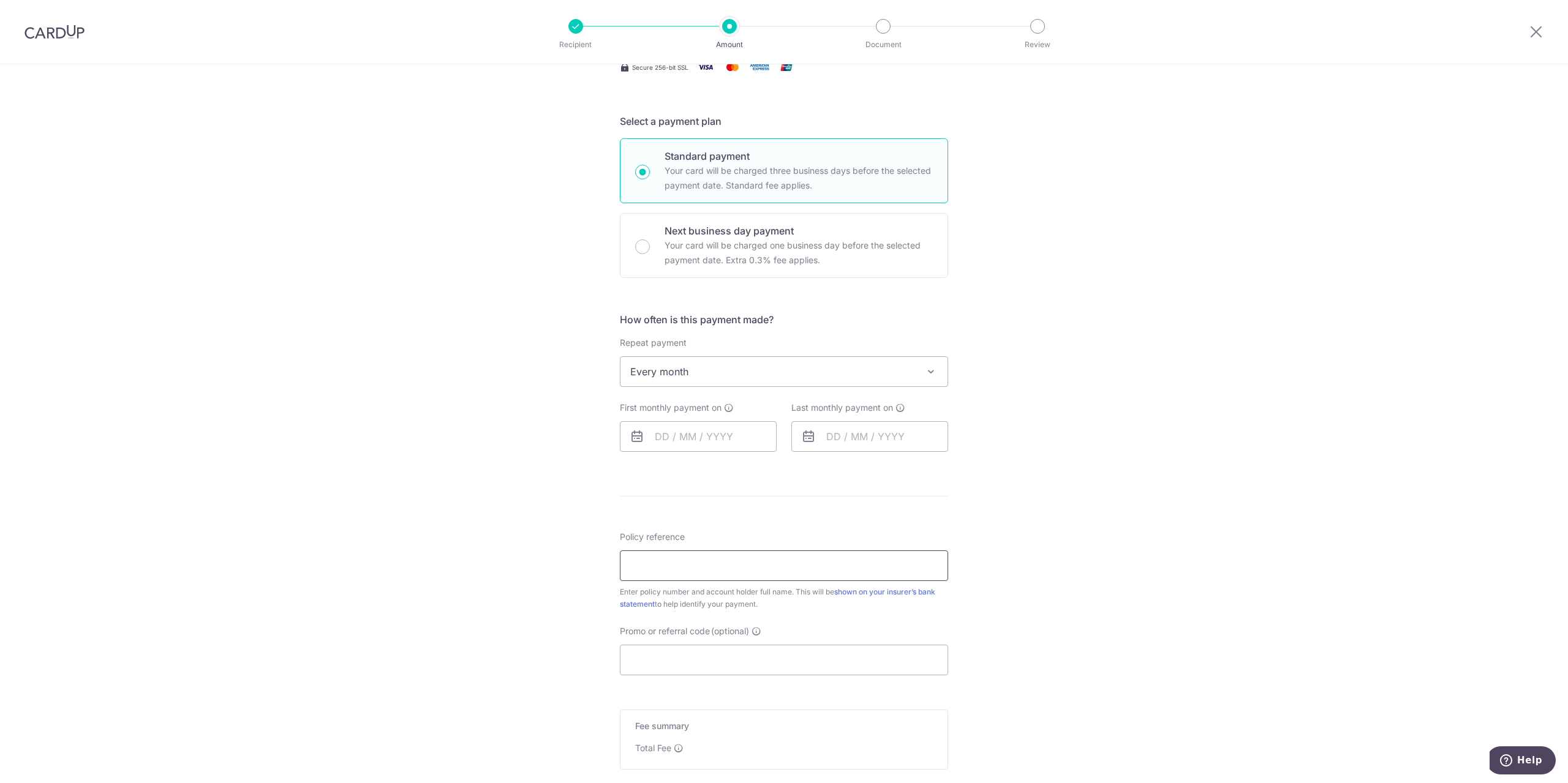
scroll to position [185, 0]
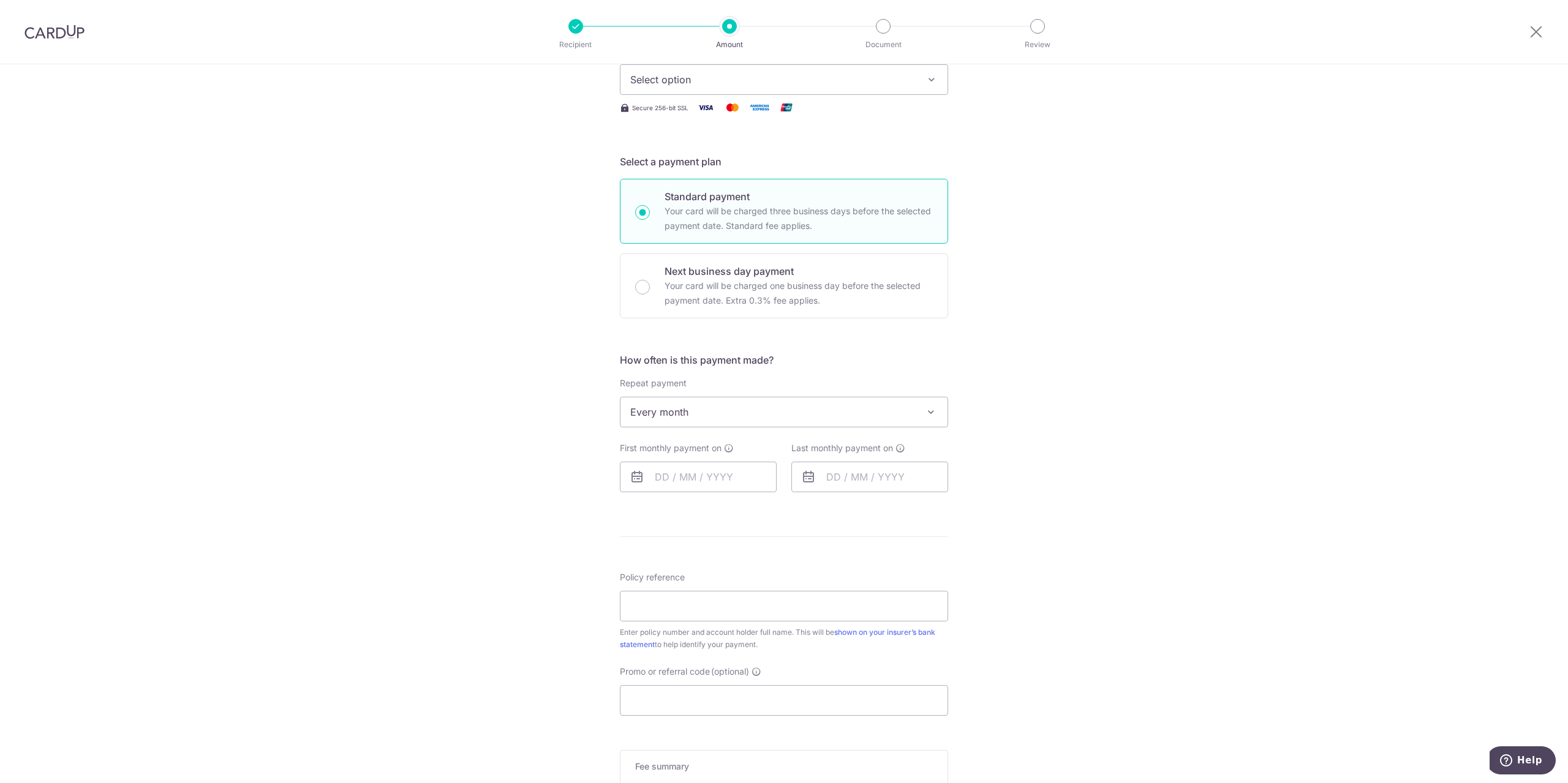
click at [752, 411] on span "Every month" at bounding box center [784, 412] width 327 height 29
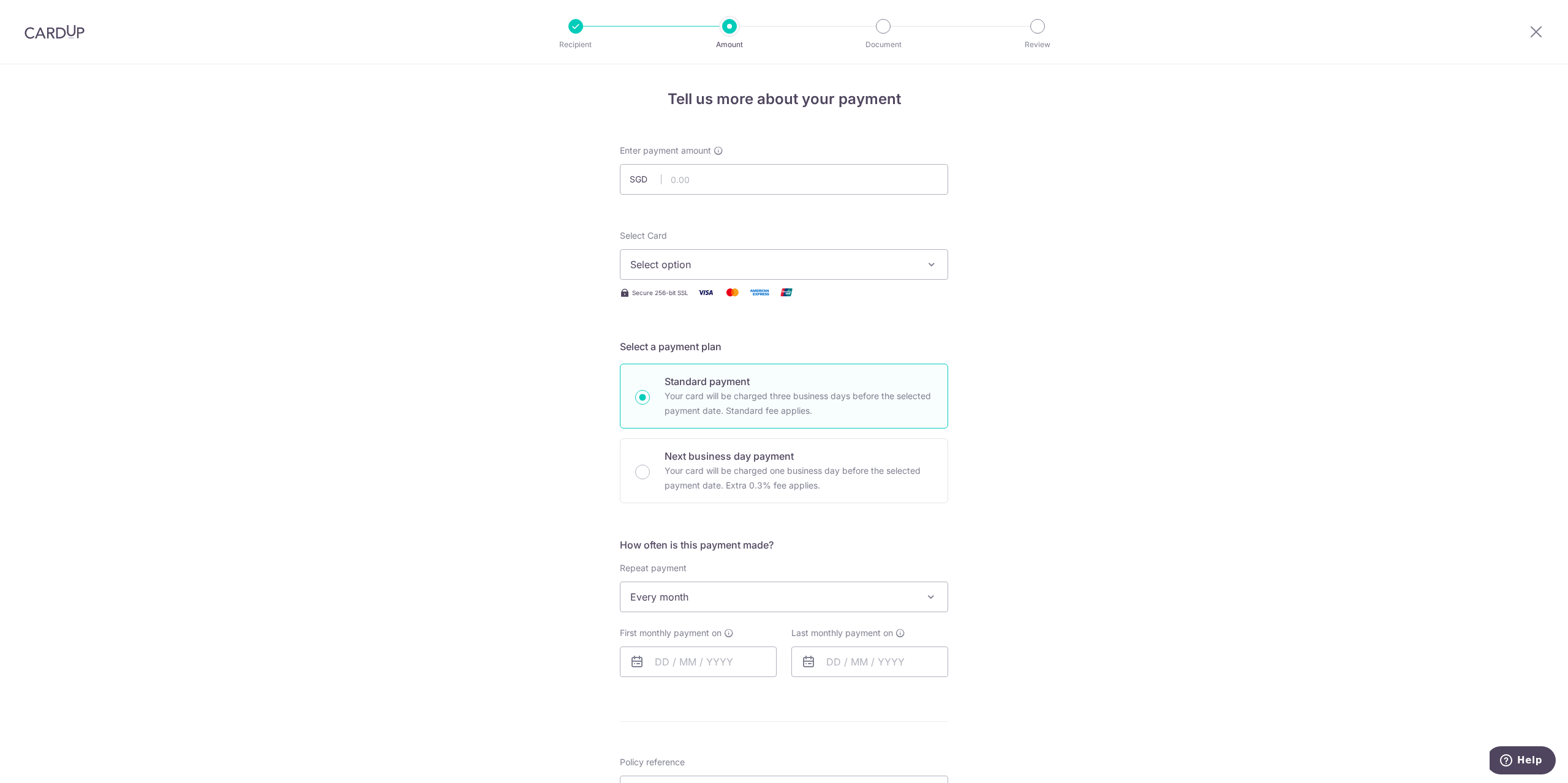
scroll to position [0, 0]
